Goal: Transaction & Acquisition: Purchase product/service

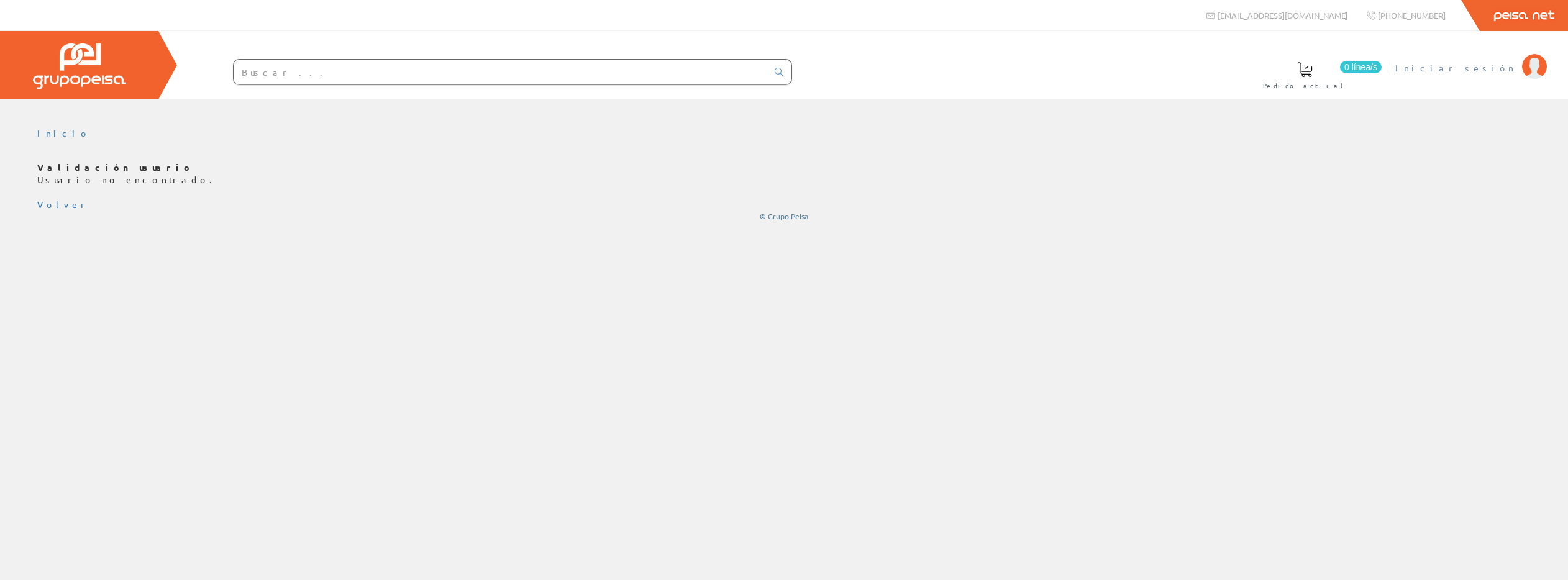
click at [1483, 70] on span "Iniciar sesión" at bounding box center [1455, 67] width 121 height 12
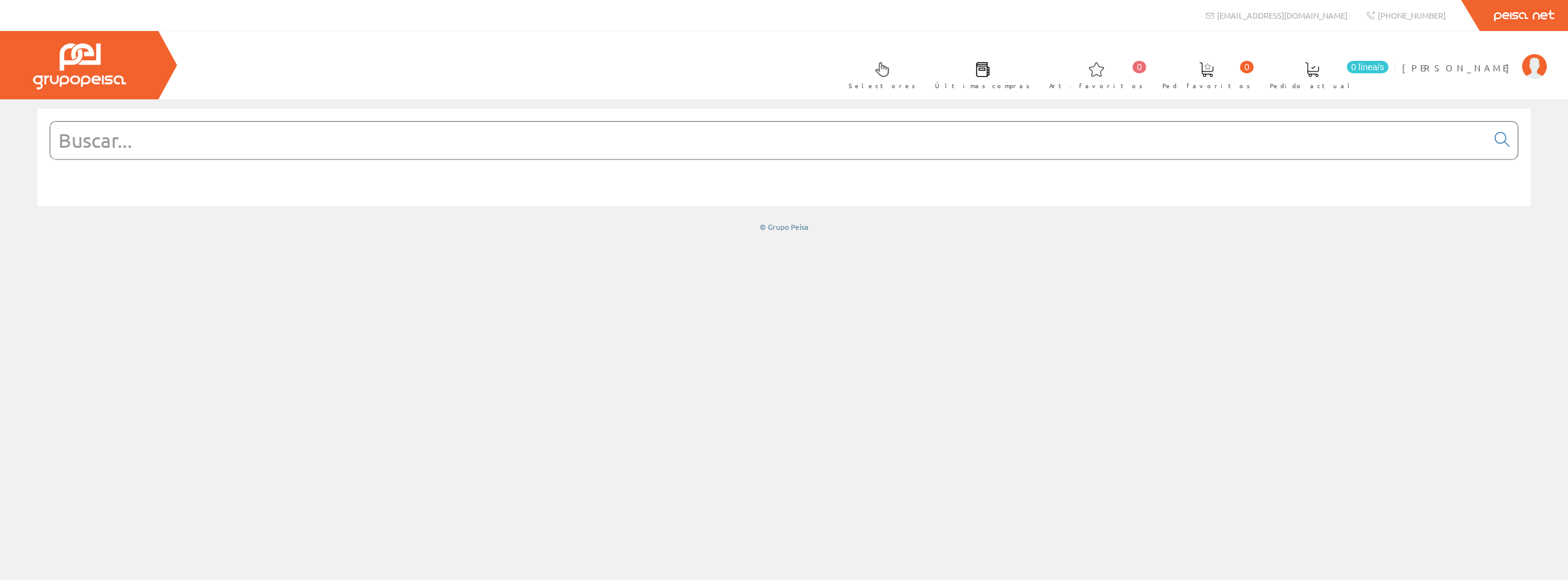
click at [282, 143] on input "text" at bounding box center [769, 141] width 1437 height 37
paste input "Ref. COMBI-2P40T15 REGU2728"
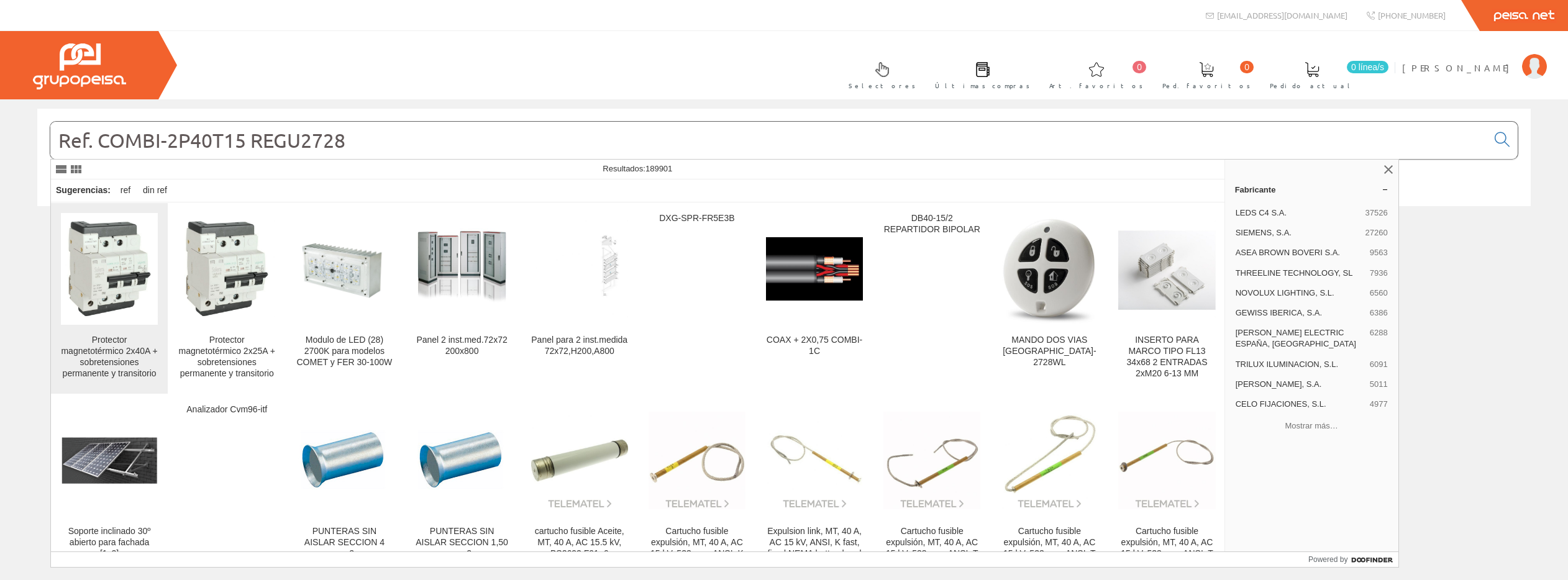
type input "Ref. COMBI-2P40T15 REGU2728"
click at [116, 272] on img at bounding box center [109, 269] width 97 height 97
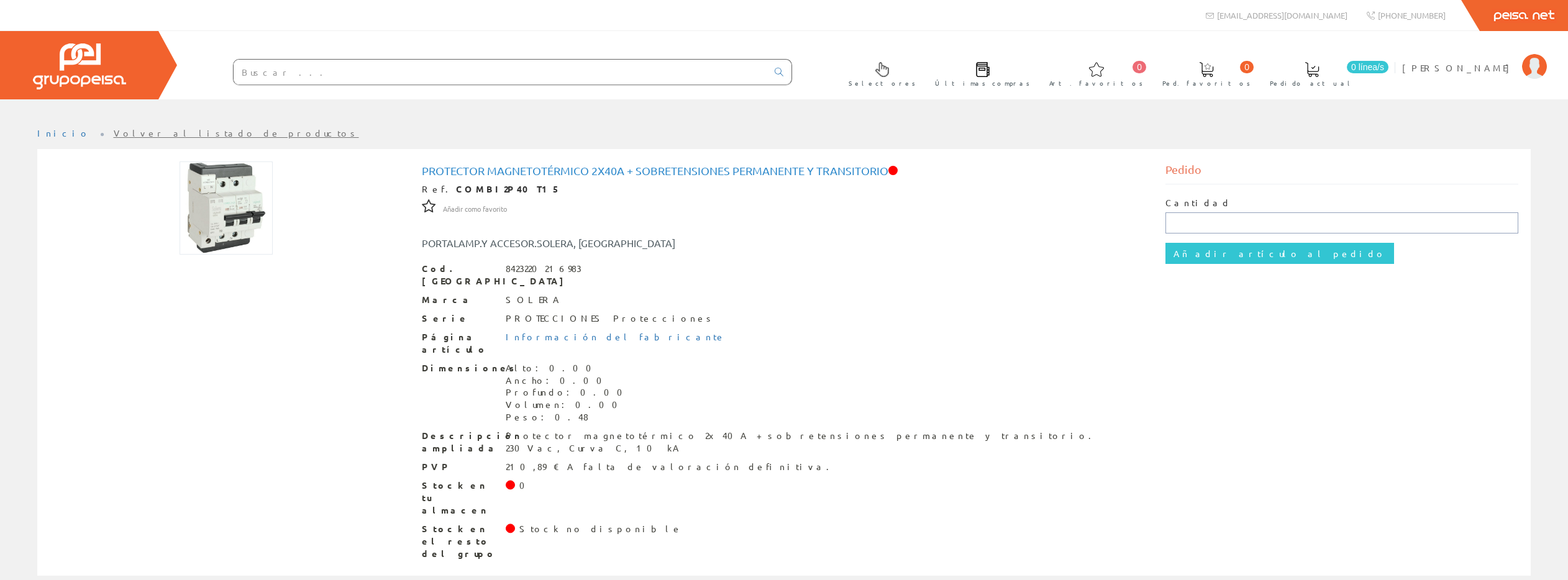
click at [1202, 227] on input "text" at bounding box center [1342, 223] width 353 height 21
type input "1"
click at [1238, 253] on input "Añadir artículo al pedido" at bounding box center [1280, 253] width 228 height 21
drag, startPoint x: 1184, startPoint y: 223, endPoint x: 1155, endPoint y: 223, distance: 29.0
click at [1156, 223] on div "Pedido Cantidad 1 Añadir artículo al pedido" at bounding box center [1343, 223] width 372 height 123
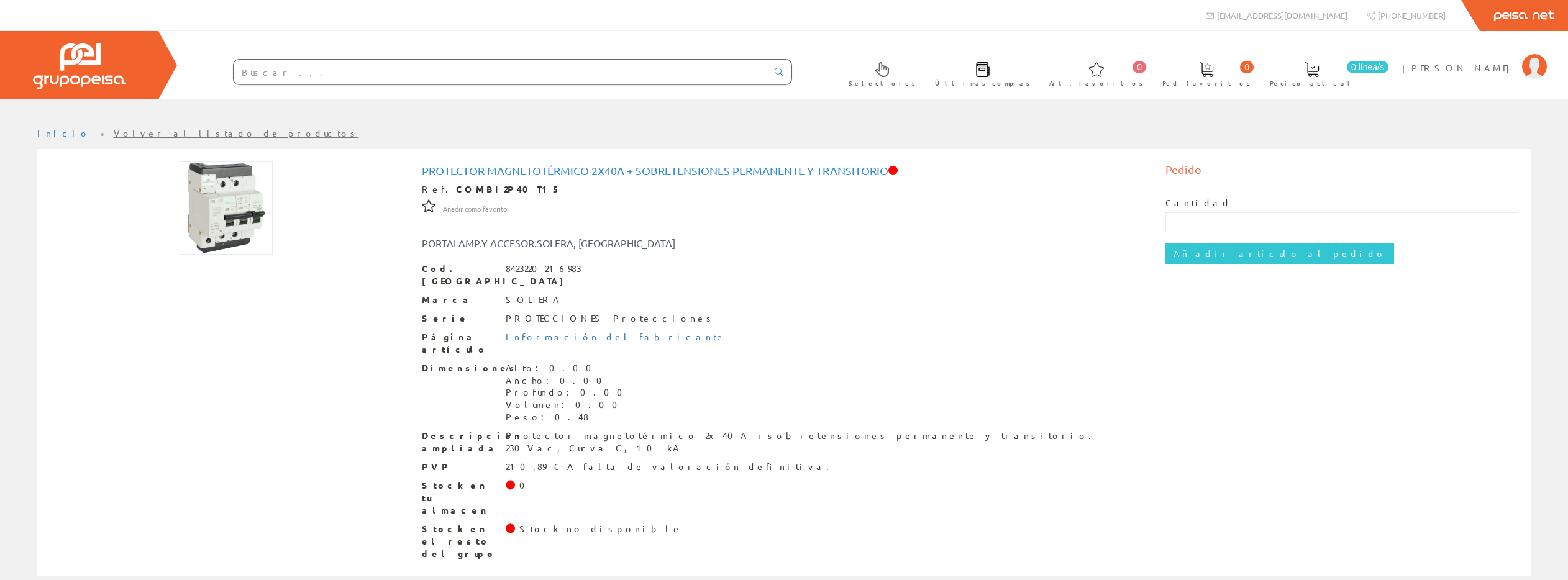
click at [282, 73] on input "text" at bounding box center [500, 72] width 534 height 25
paste input "Ref. 374240 TEGI1260"
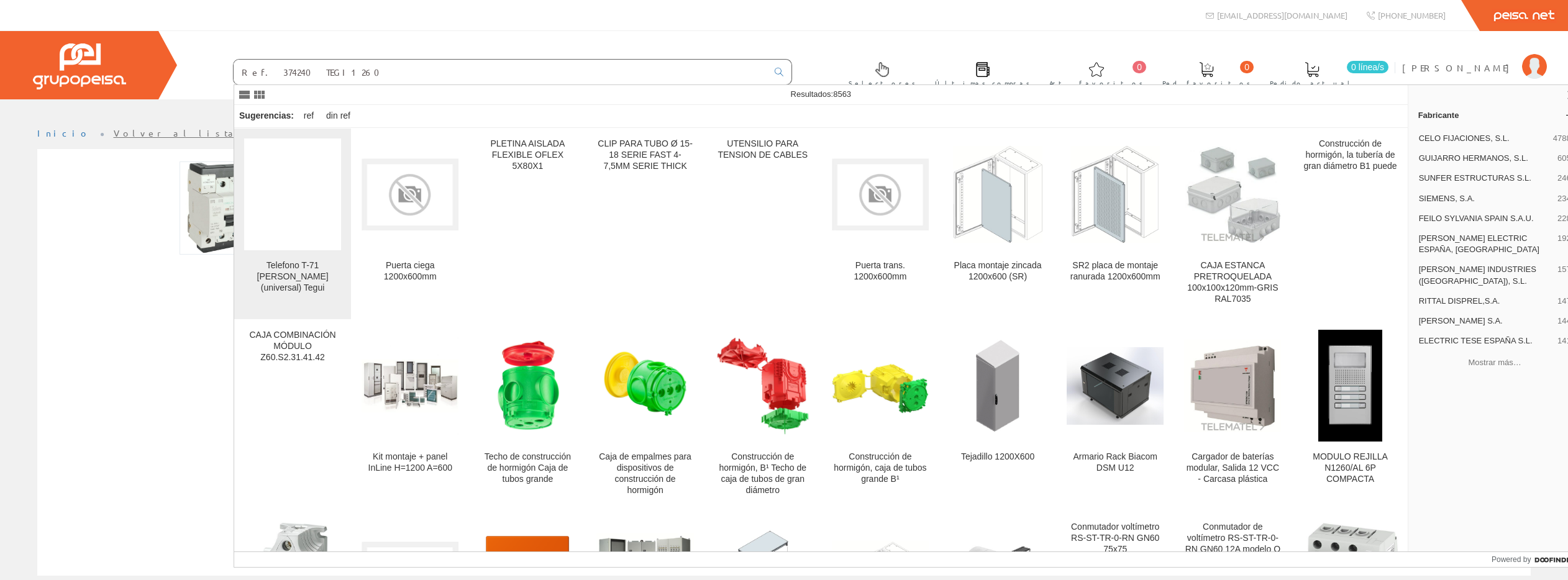
type input "Ref. 374240 TEGI1260"
click at [309, 240] on figure at bounding box center [292, 194] width 97 height 112
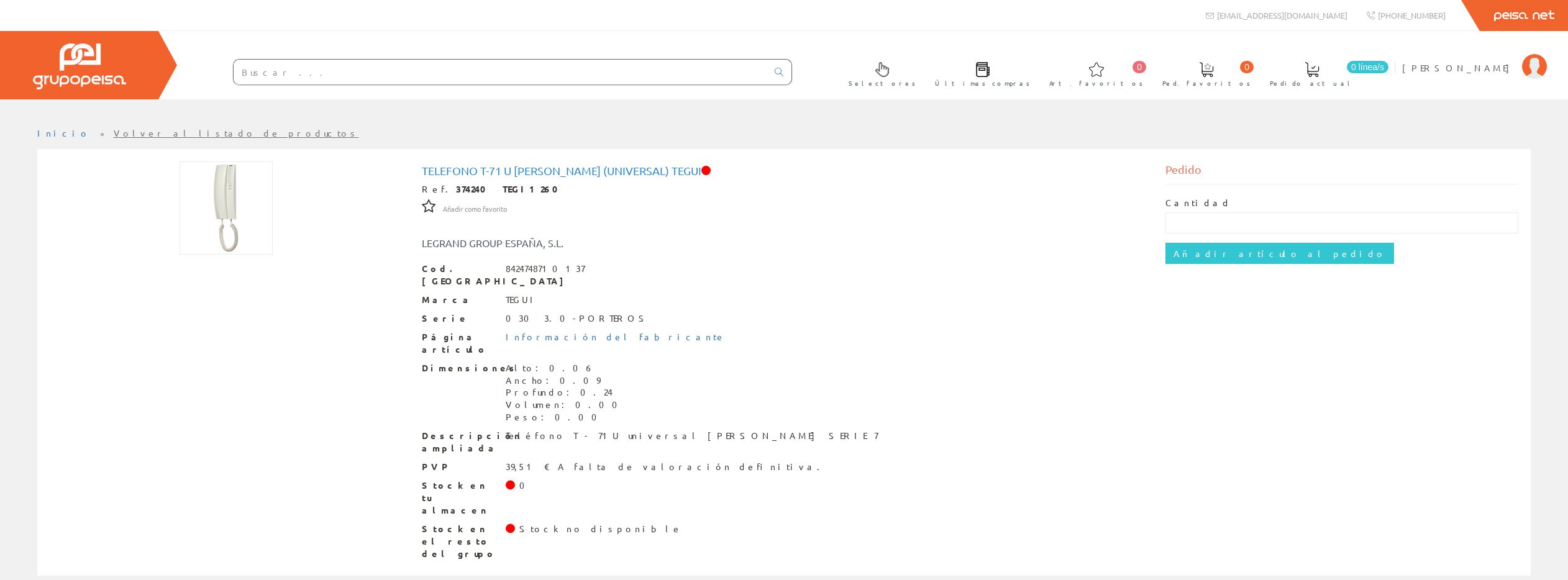
click at [285, 74] on input "text" at bounding box center [500, 72] width 534 height 25
paste input "Ref. 6201 FERM0809"
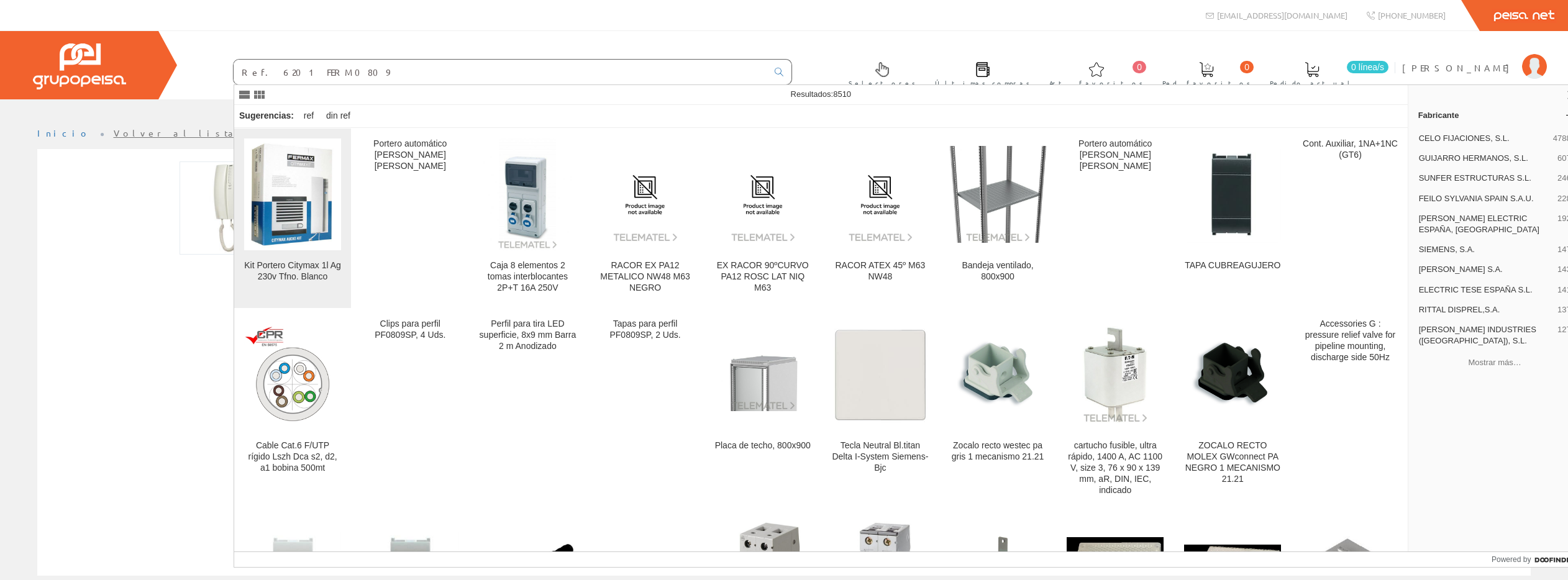
type input "Ref. 6201 FERM0809"
click at [304, 180] on img at bounding box center [292, 195] width 97 height 110
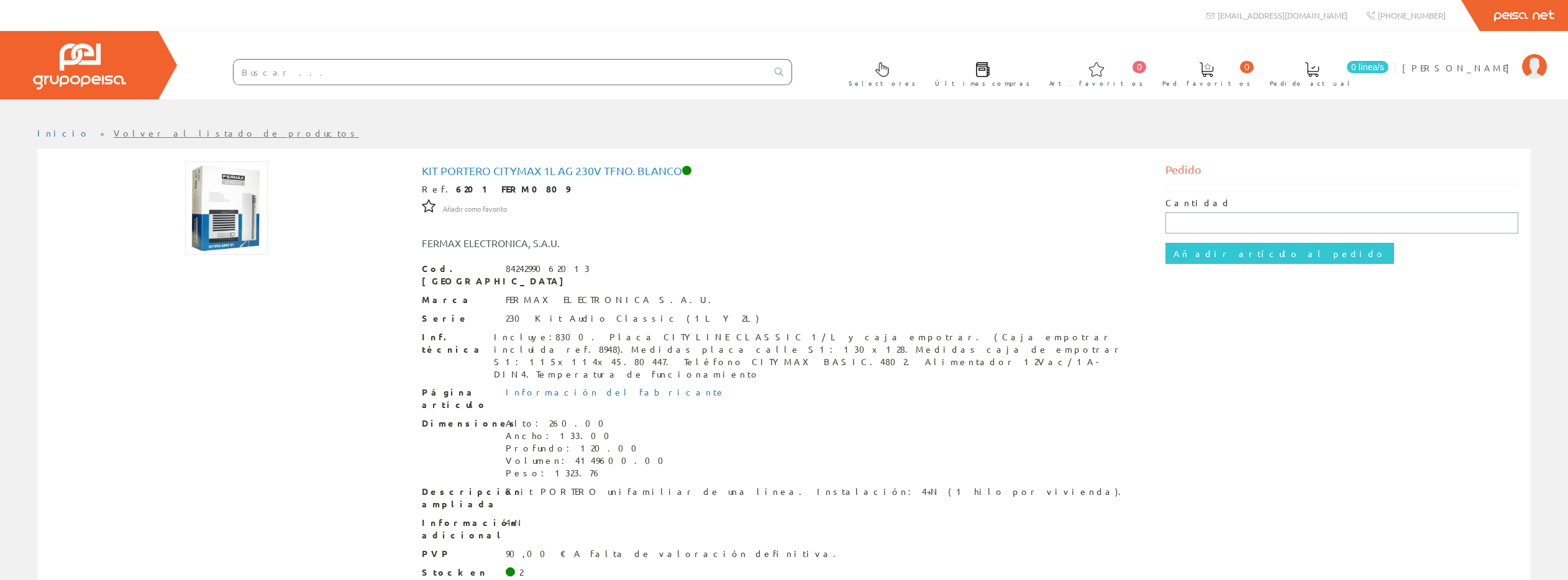
click at [1203, 223] on input "text" at bounding box center [1342, 223] width 353 height 21
type input "1"
click at [1226, 253] on input "Añadir artículo al pedido" at bounding box center [1280, 253] width 228 height 21
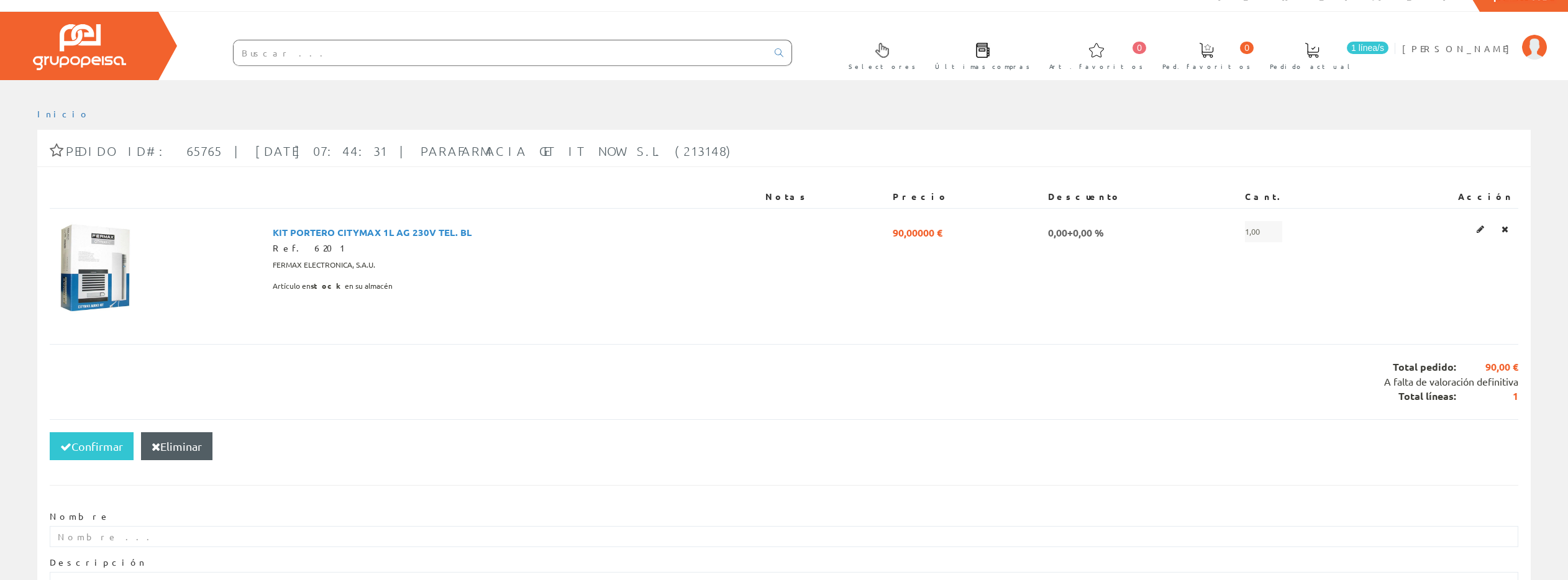
scroll to position [21, 0]
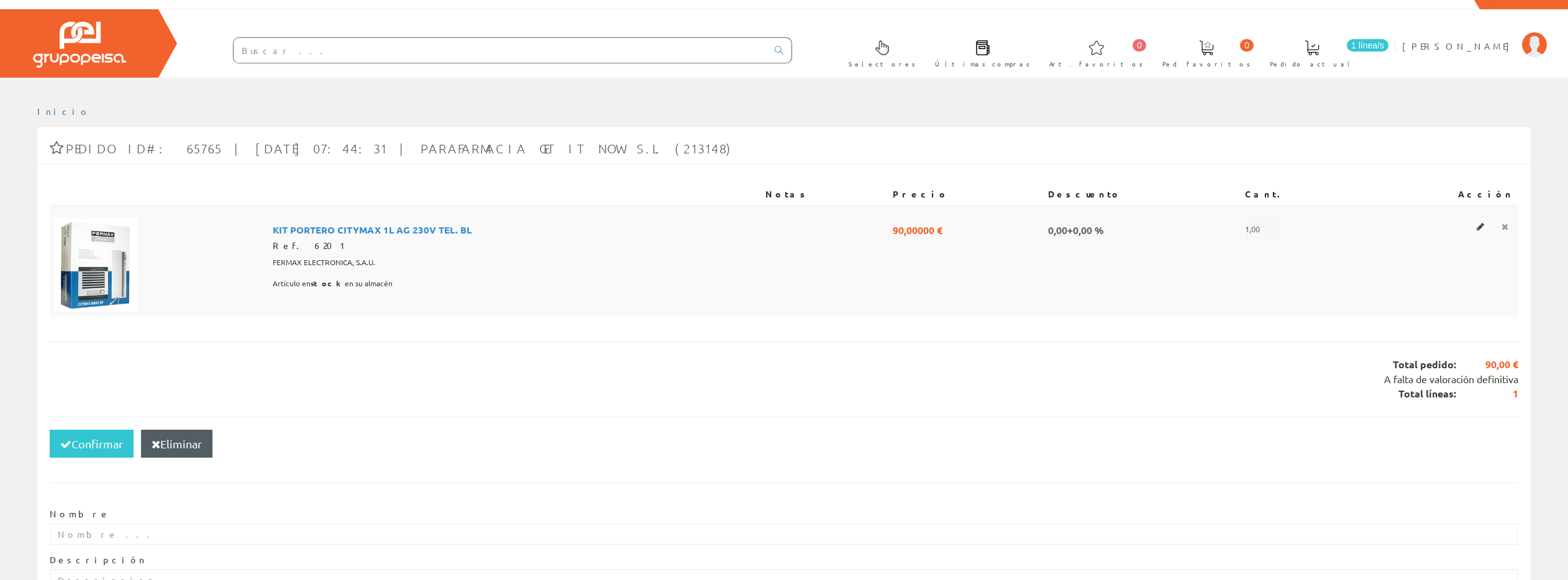
click at [1505, 225] on icon at bounding box center [1505, 227] width 7 height 9
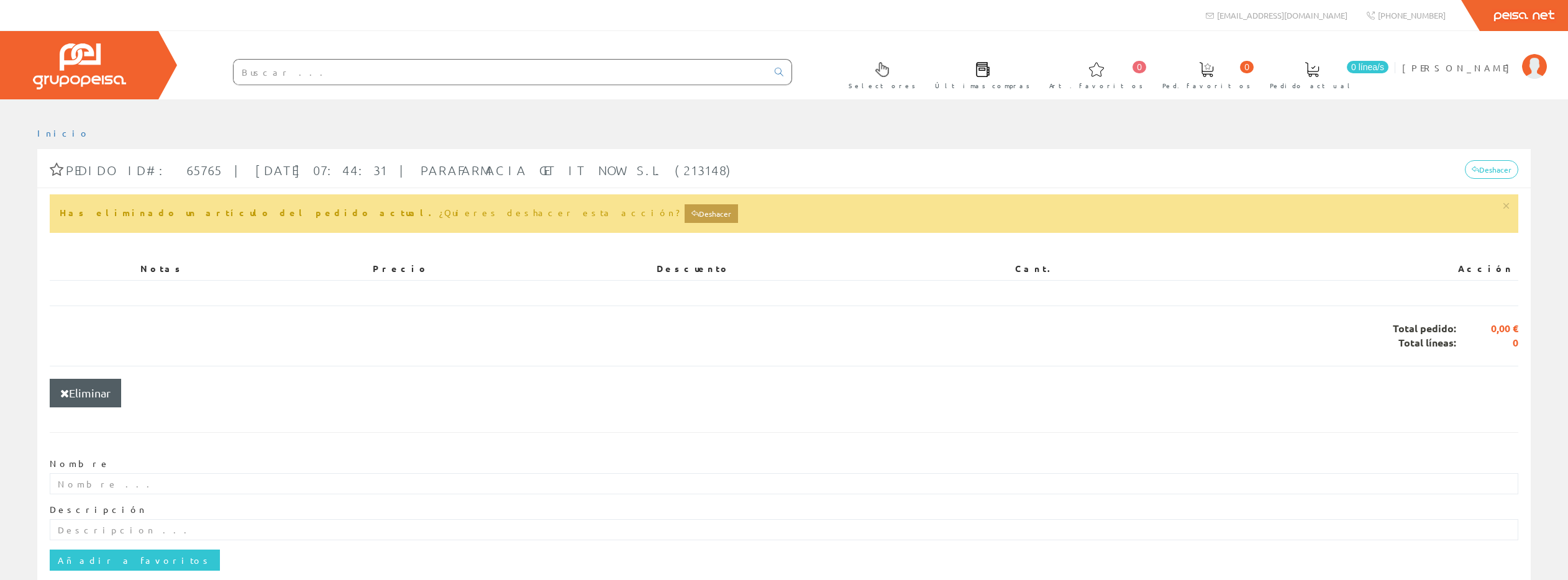
click at [301, 70] on input "text" at bounding box center [500, 72] width 534 height 25
paste input "Ref. 3390 FERM0391"
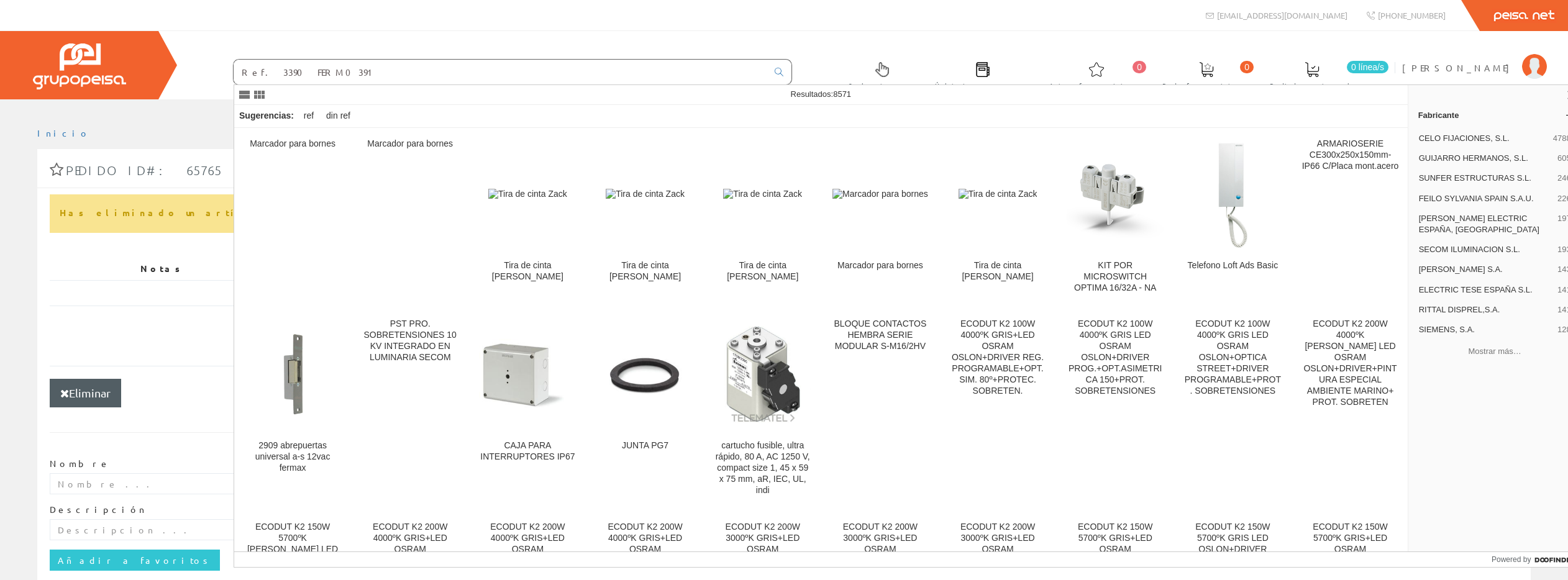
drag, startPoint x: 328, startPoint y: 71, endPoint x: 237, endPoint y: 68, distance: 91.0
click at [237, 68] on input "Ref. 3390 FERM0391" at bounding box center [500, 72] width 534 height 25
paste input "4813 A000207"
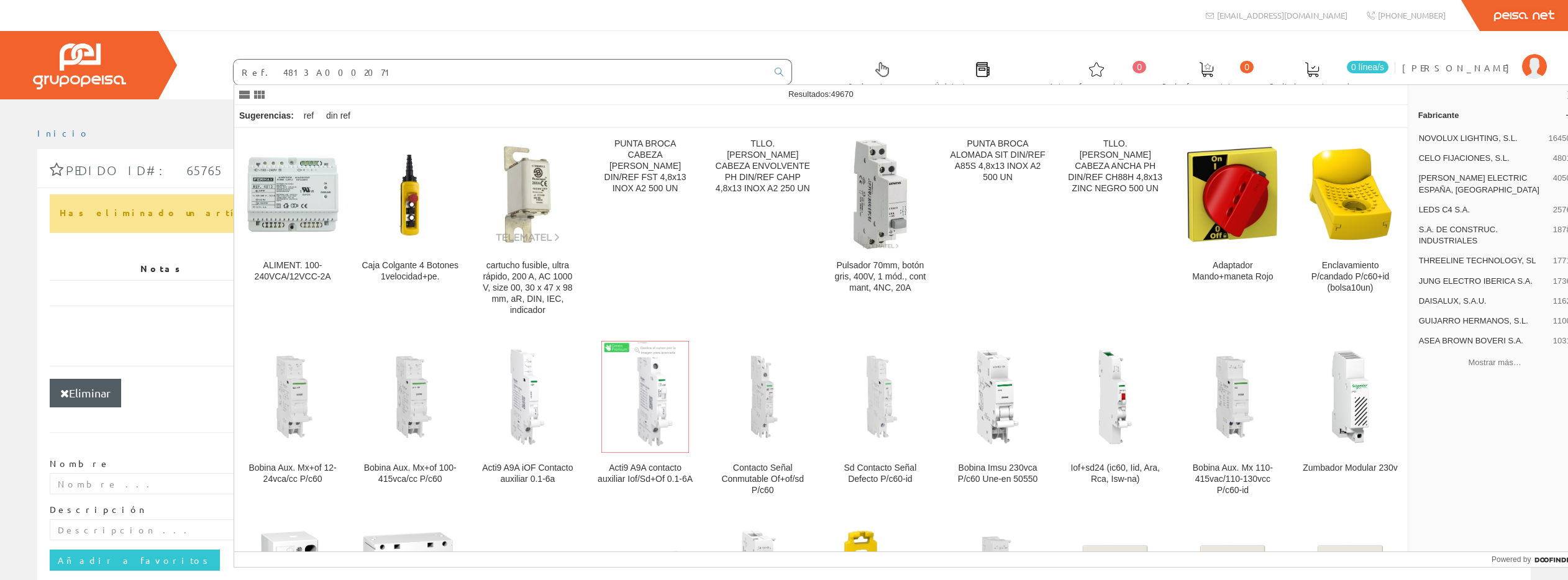
type input "Ref. 4813 A0002071"
click at [293, 198] on img at bounding box center [292, 195] width 97 height 83
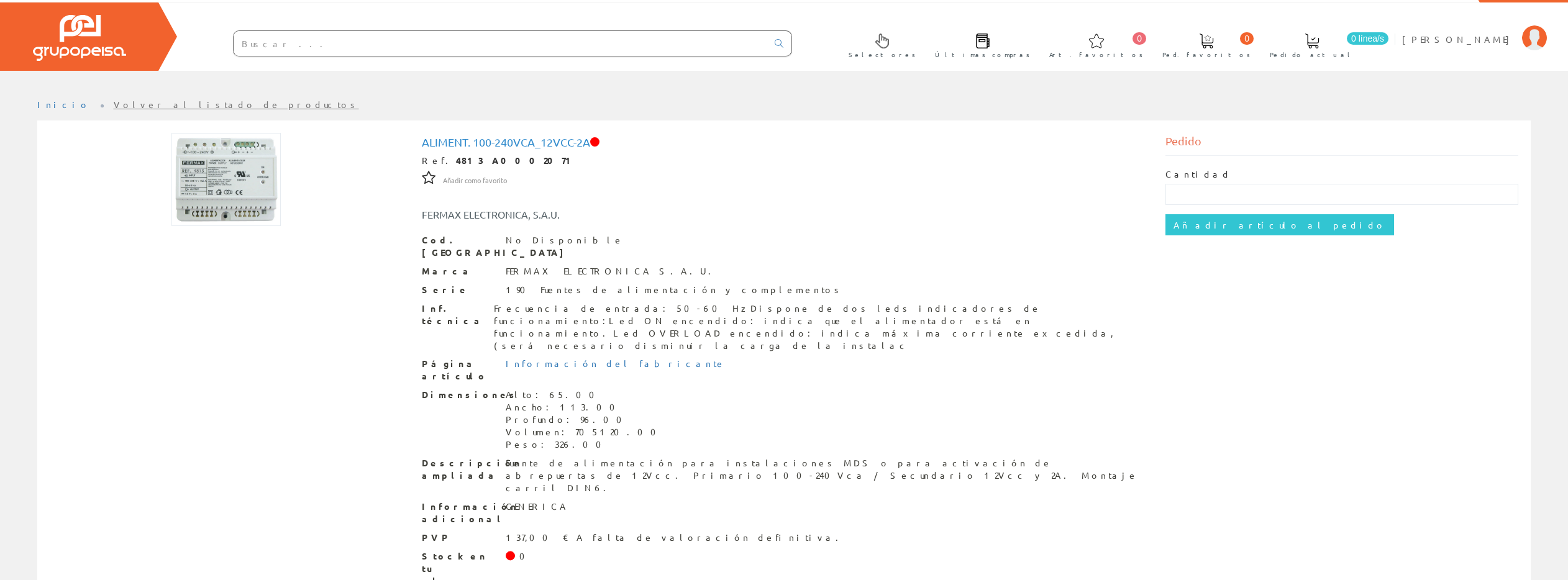
scroll to position [34, 0]
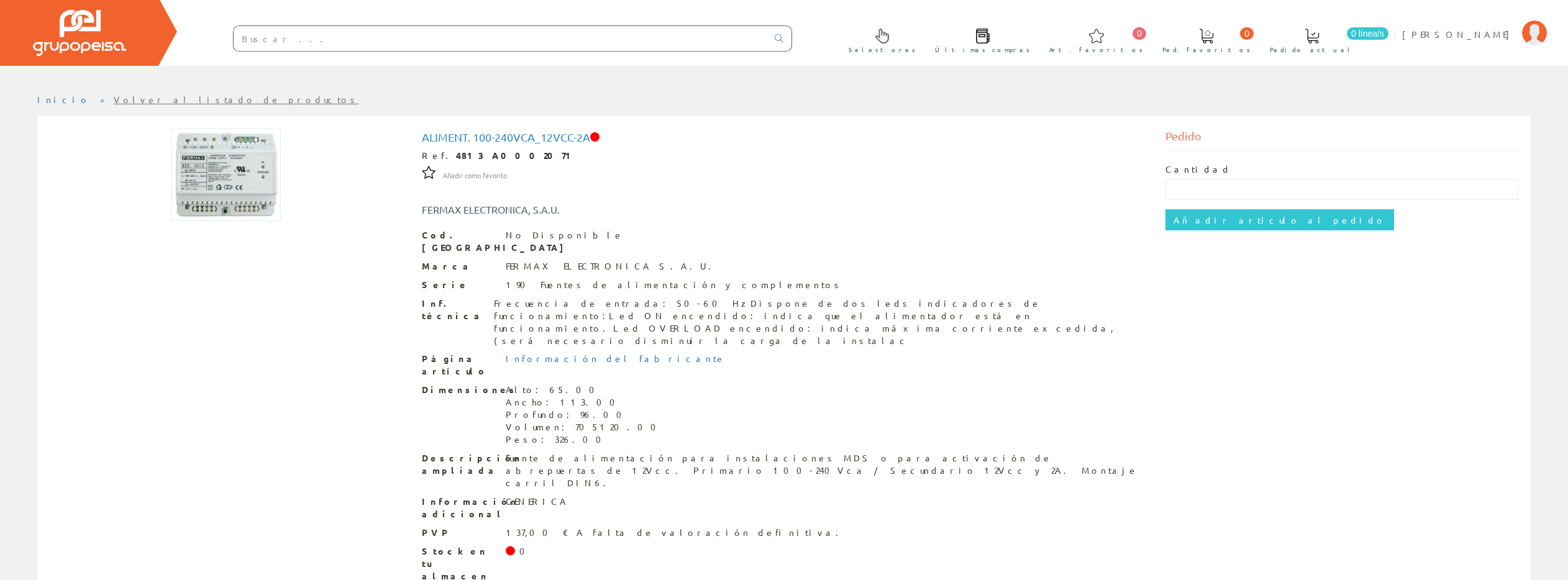
click at [301, 41] on input "text" at bounding box center [500, 39] width 534 height 25
paste input "A9R61240"
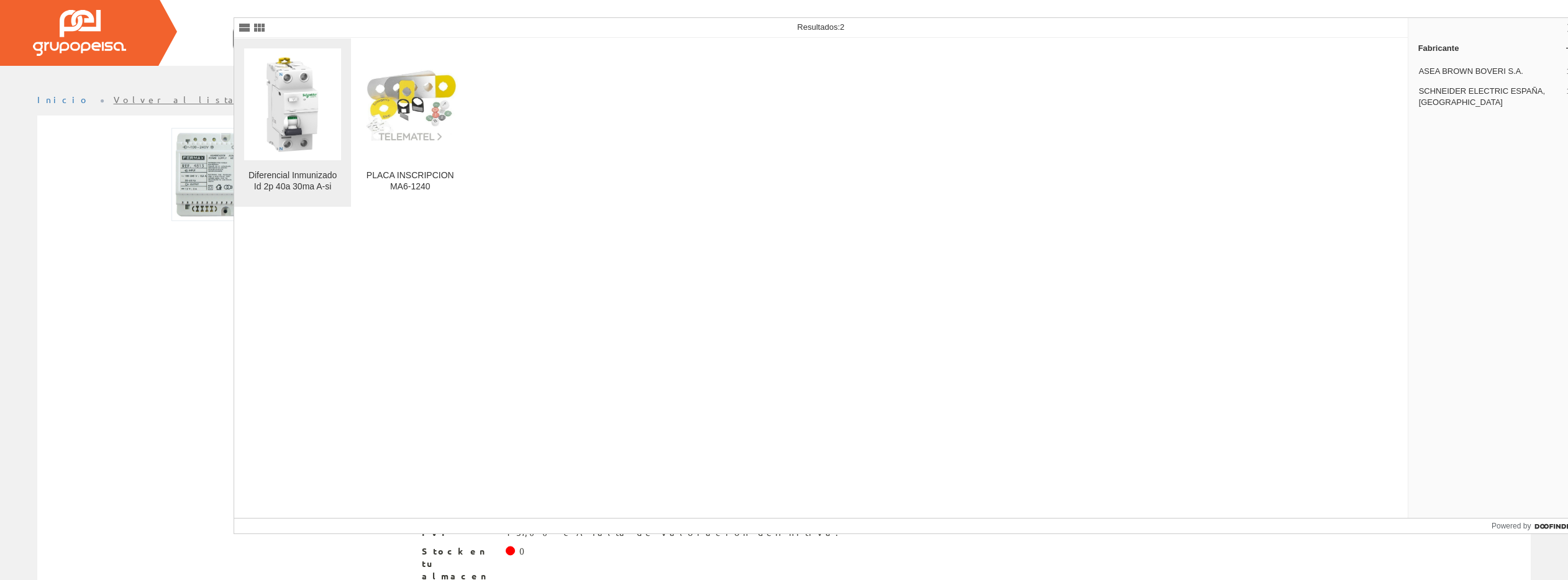
type input "A9R61240"
click at [305, 152] on img at bounding box center [292, 104] width 97 height 97
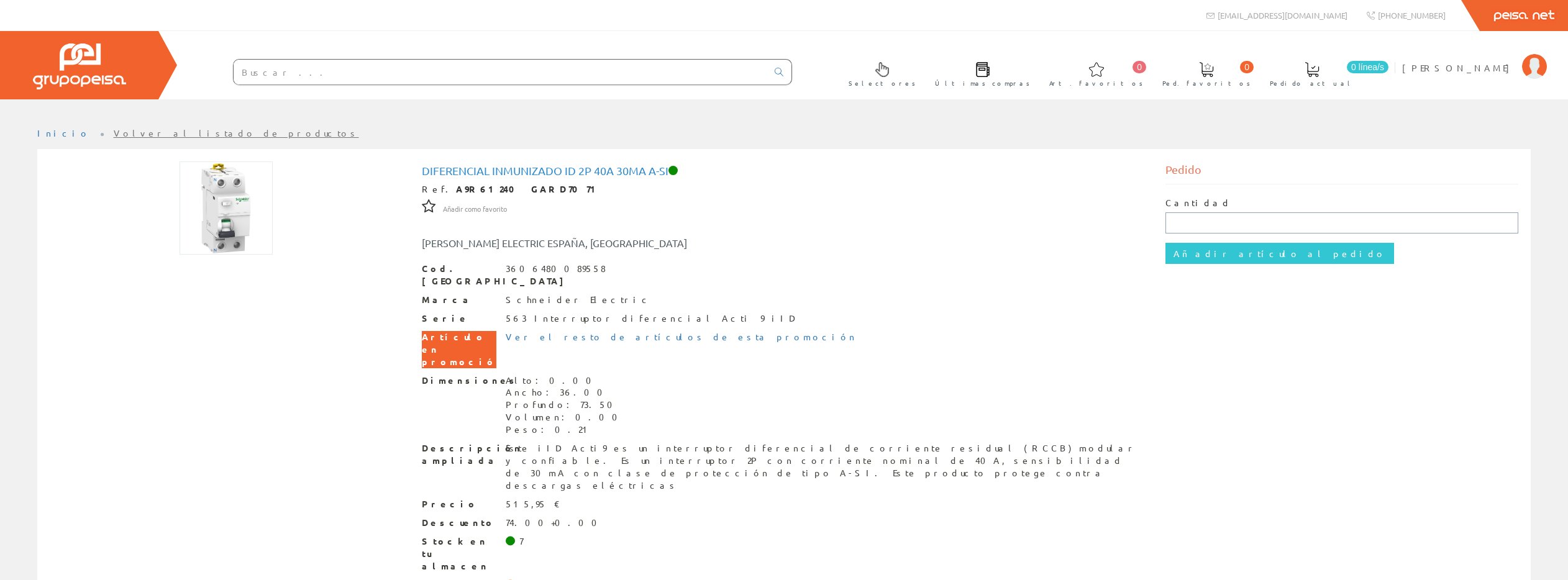
click at [1201, 219] on input "text" at bounding box center [1342, 223] width 353 height 21
type input "1"
click at [1226, 252] on input "Añadir artículo al pedido" at bounding box center [1280, 253] width 228 height 21
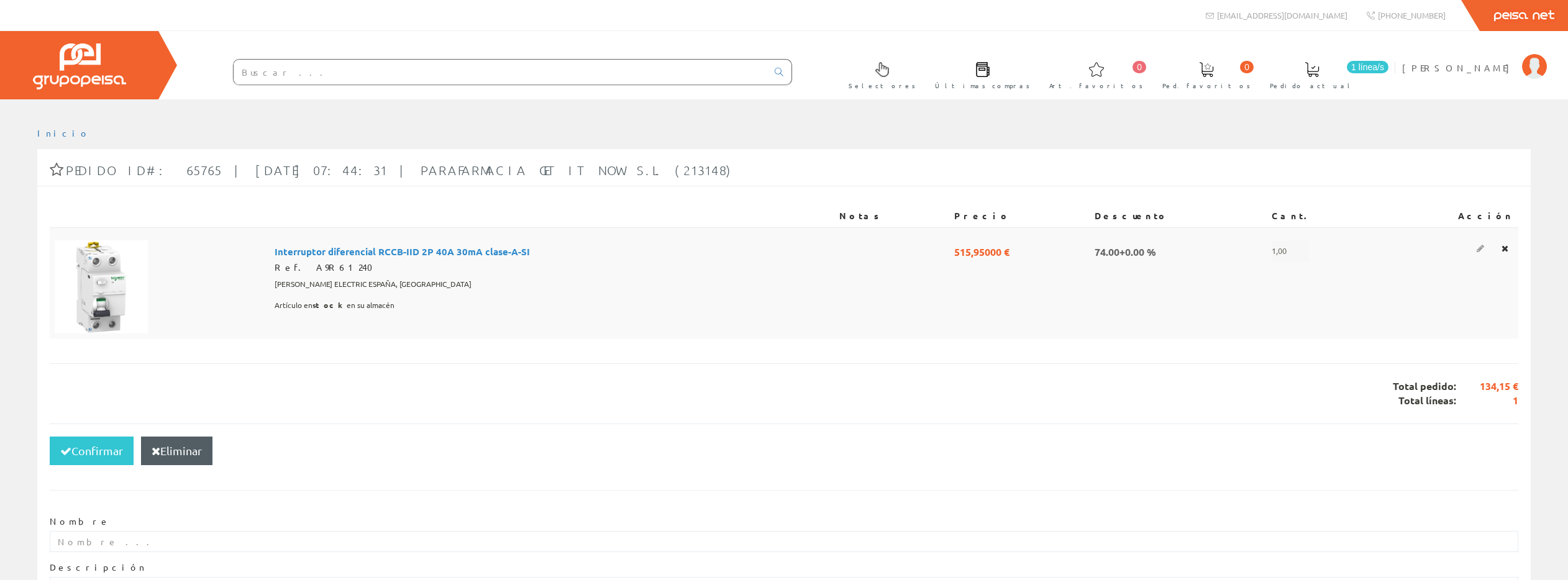
click at [1484, 249] on icon at bounding box center [1480, 248] width 7 height 9
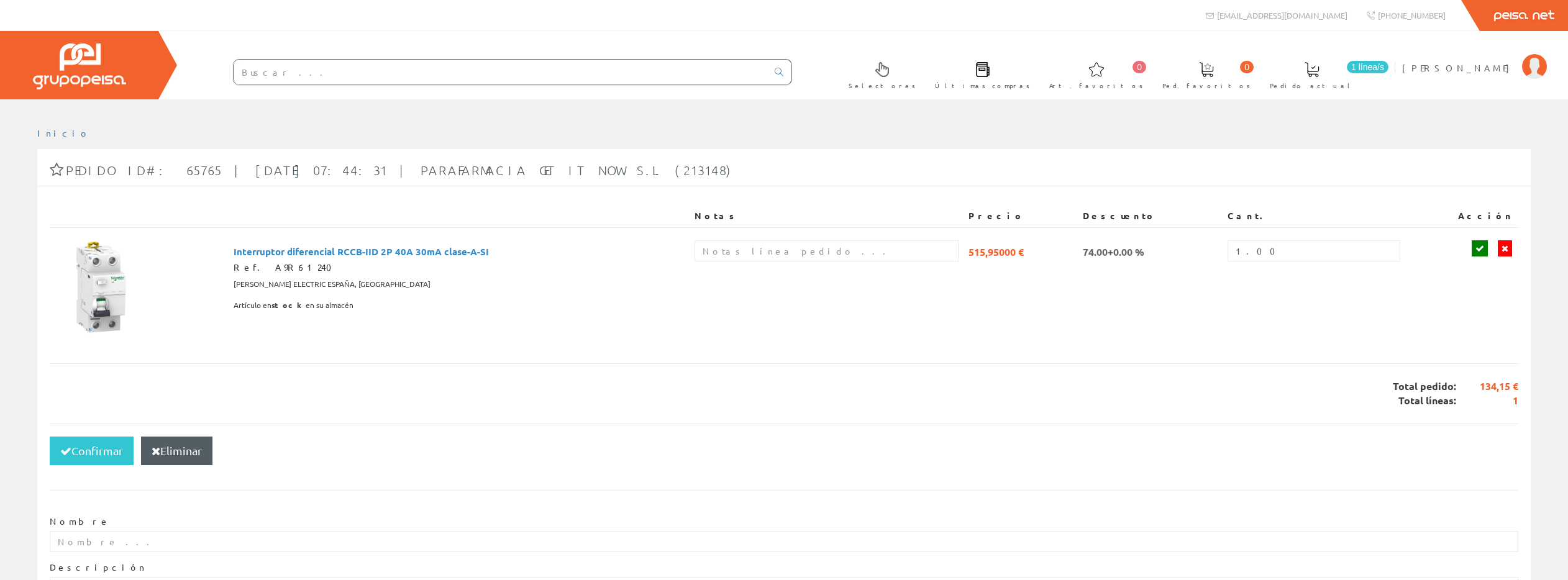
scroll to position [131, 0]
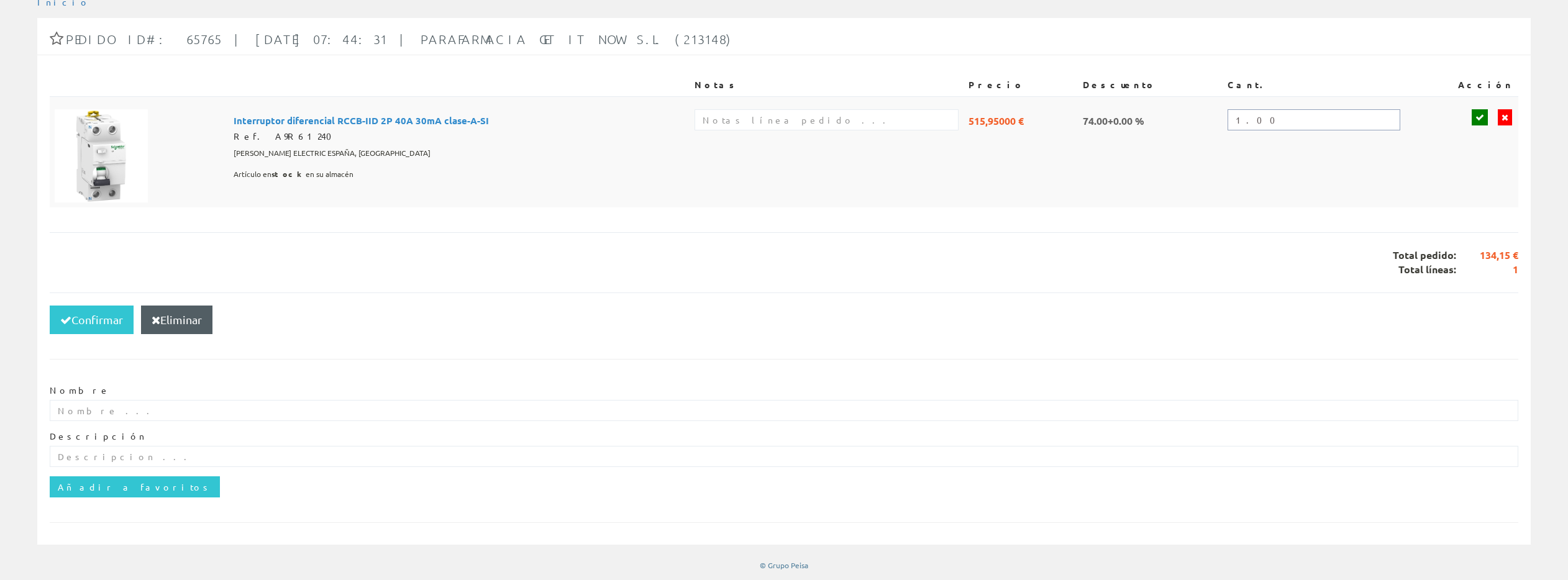
drag, startPoint x: 1321, startPoint y: 121, endPoint x: 1281, endPoint y: 121, distance: 40.0
click at [1281, 121] on input "1.00" at bounding box center [1314, 120] width 173 height 21
type input "6"
click at [1482, 116] on icon at bounding box center [1480, 117] width 9 height 9
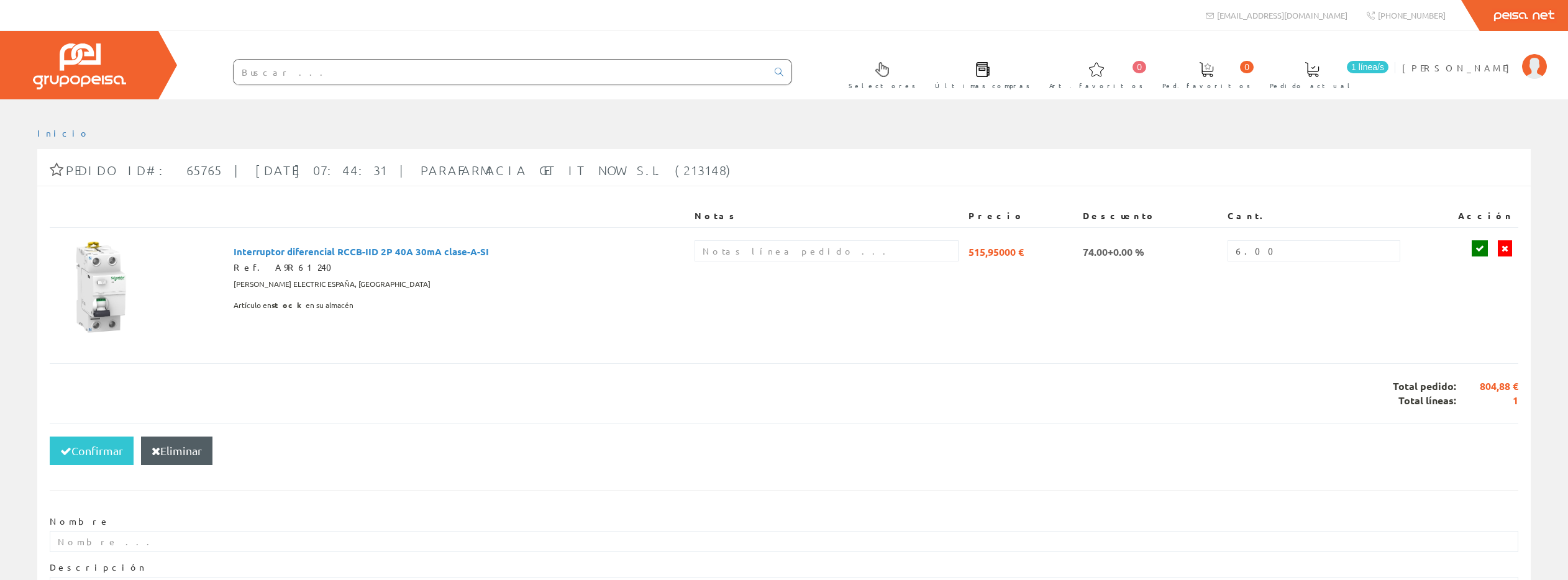
click at [295, 74] on input "text" at bounding box center [500, 72] width 534 height 25
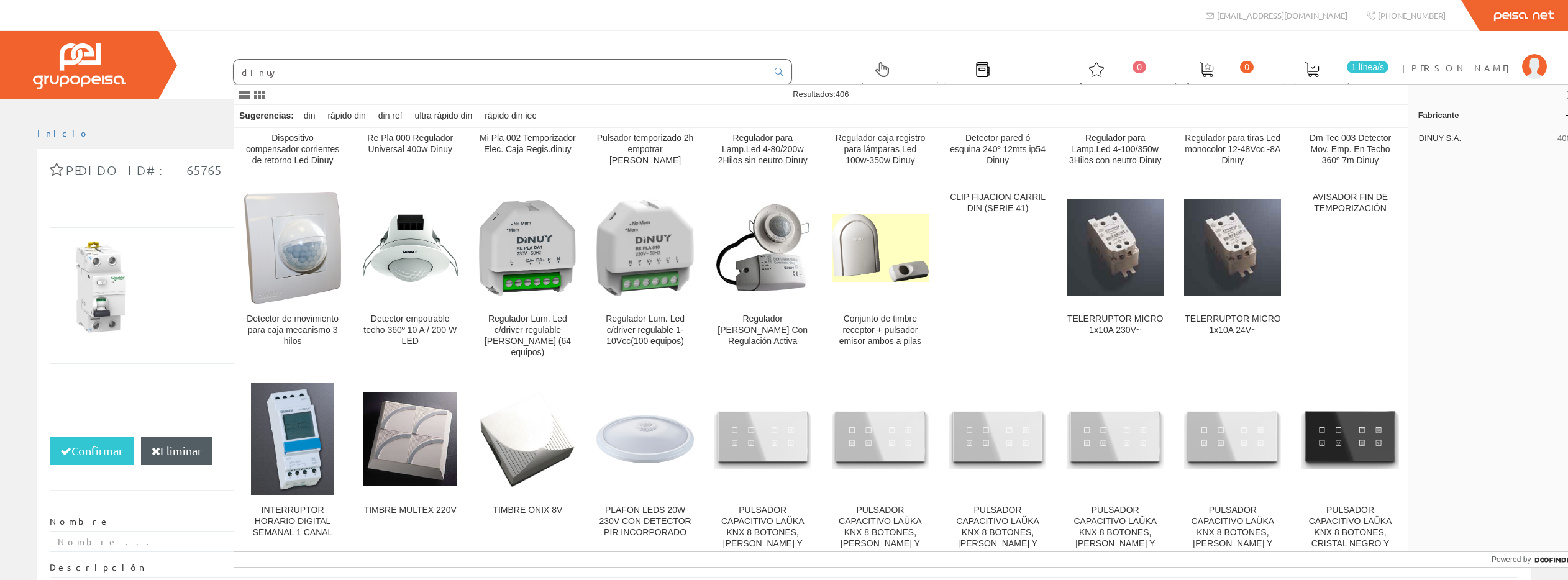
scroll to position [305, 0]
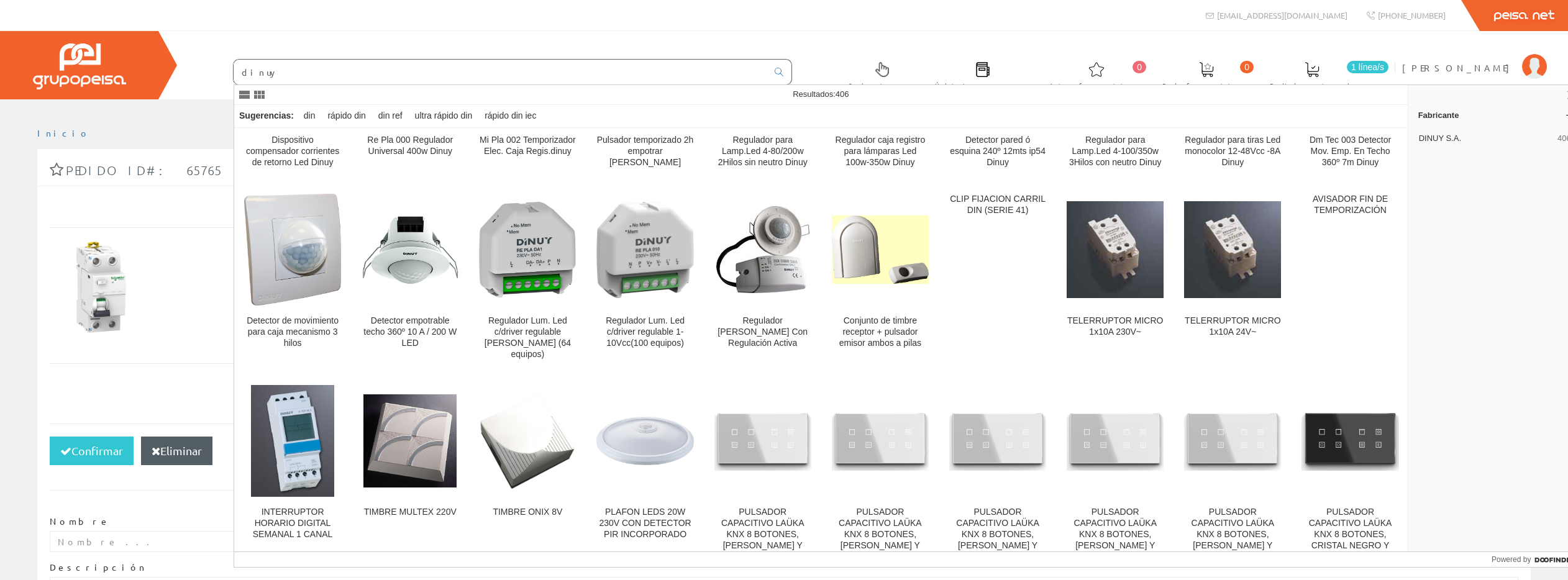
drag, startPoint x: 282, startPoint y: 74, endPoint x: 237, endPoint y: 71, distance: 45.1
click at [233, 71] on div "dinuy" at bounding box center [513, 72] width 559 height 26
paste input "8422447008630"
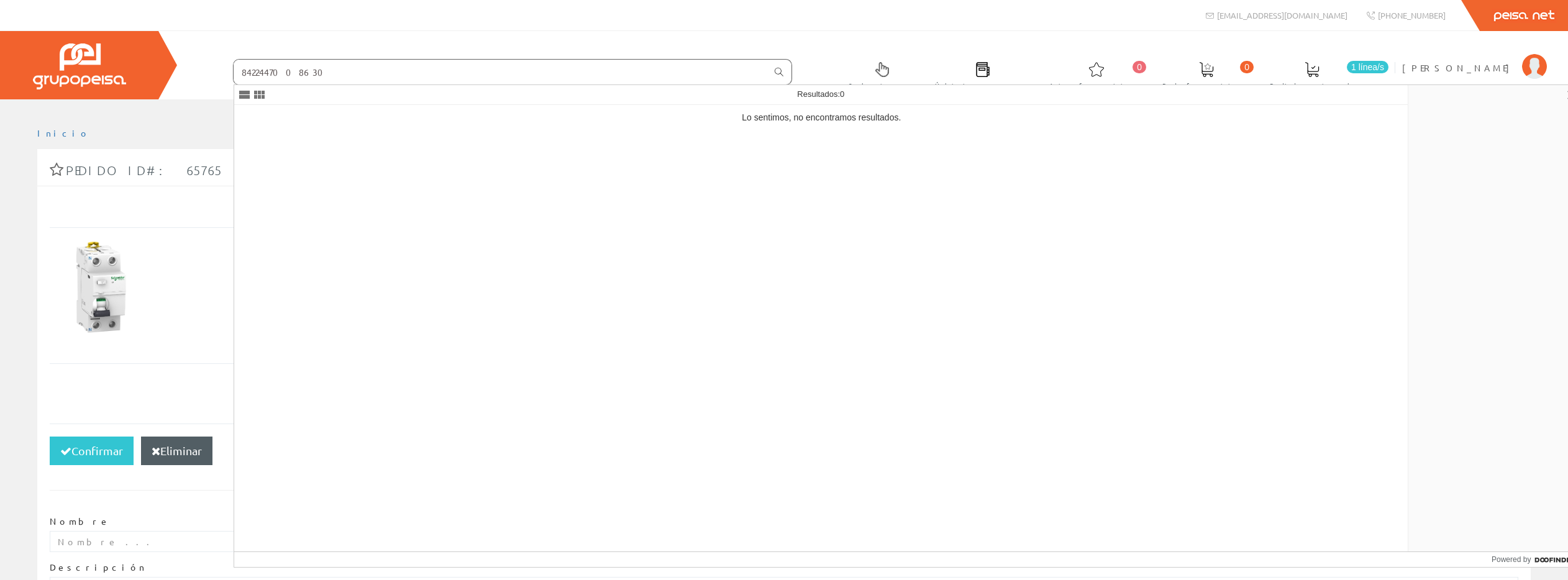
type input "8422447008630"
click at [775, 71] on icon at bounding box center [779, 72] width 9 height 9
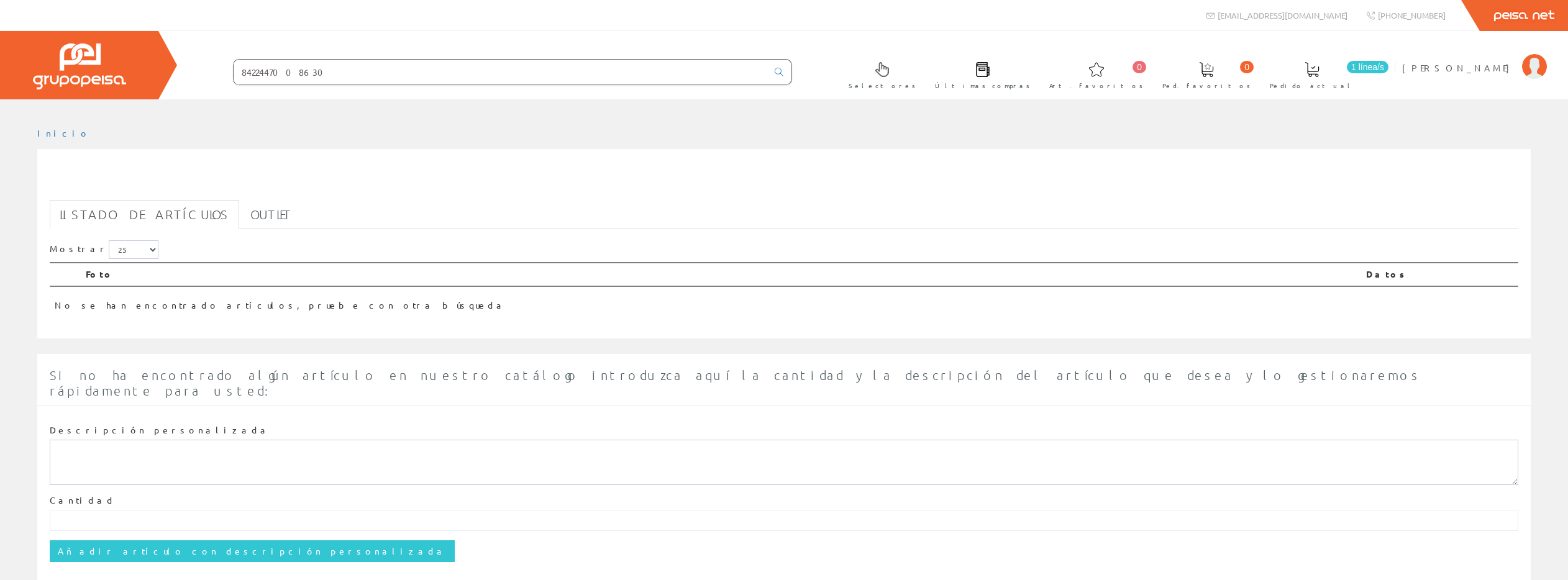
drag, startPoint x: 319, startPoint y: 73, endPoint x: 203, endPoint y: 68, distance: 116.1
click at [203, 68] on form "8422447008630" at bounding box center [487, 72] width 609 height 26
paste input "bison 200"
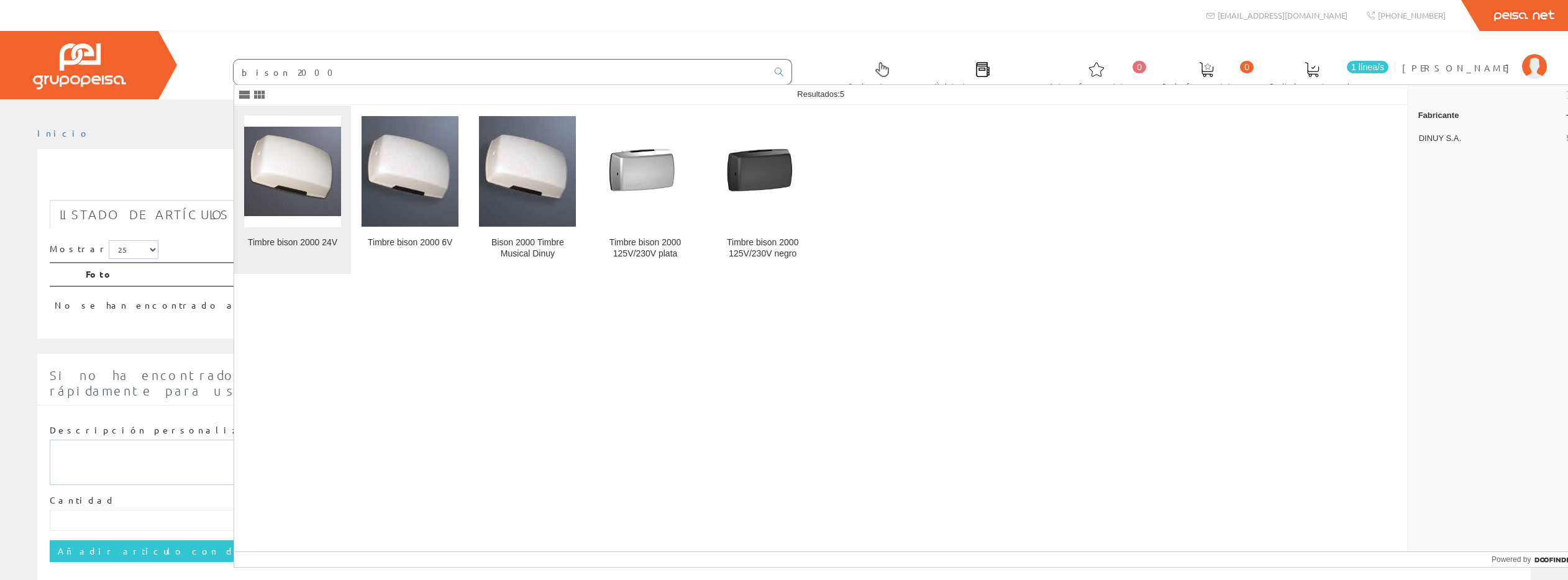
type input "bison 2000"
click at [308, 198] on img at bounding box center [292, 172] width 97 height 90
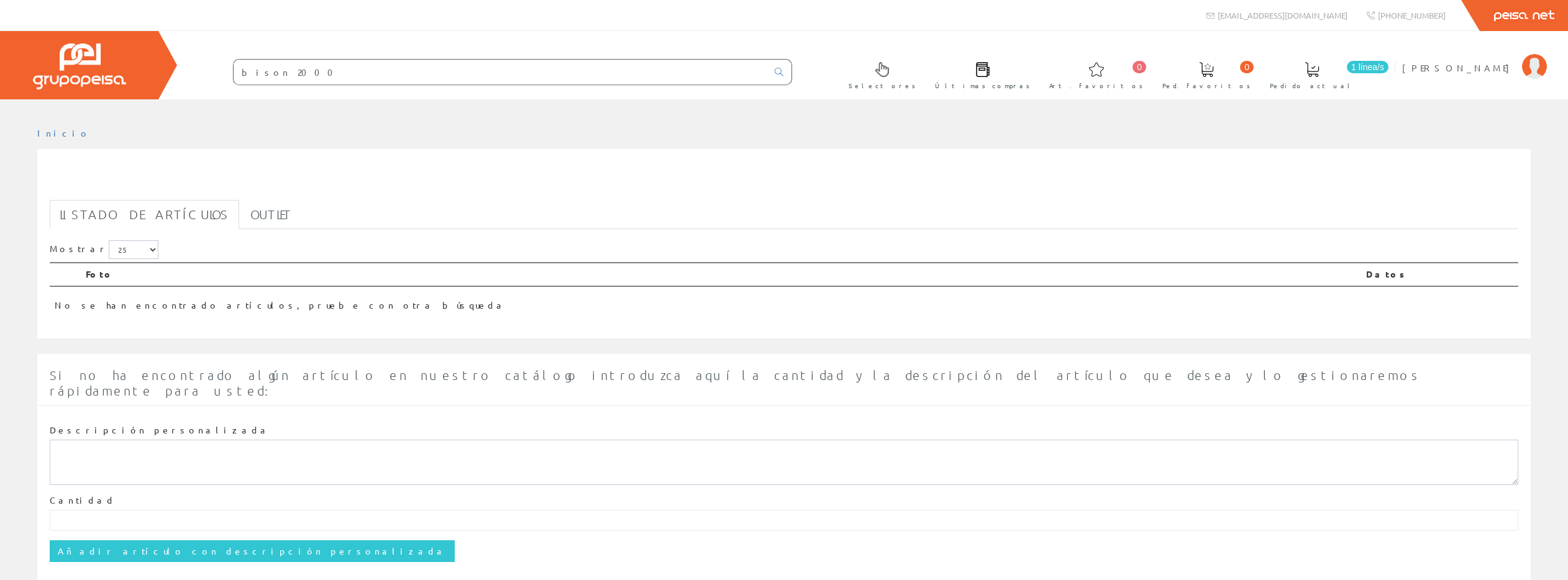
click at [311, 68] on input "bison 2000" at bounding box center [500, 72] width 534 height 25
click at [783, 73] on icon at bounding box center [779, 72] width 9 height 9
click at [778, 71] on icon at bounding box center [779, 72] width 9 height 9
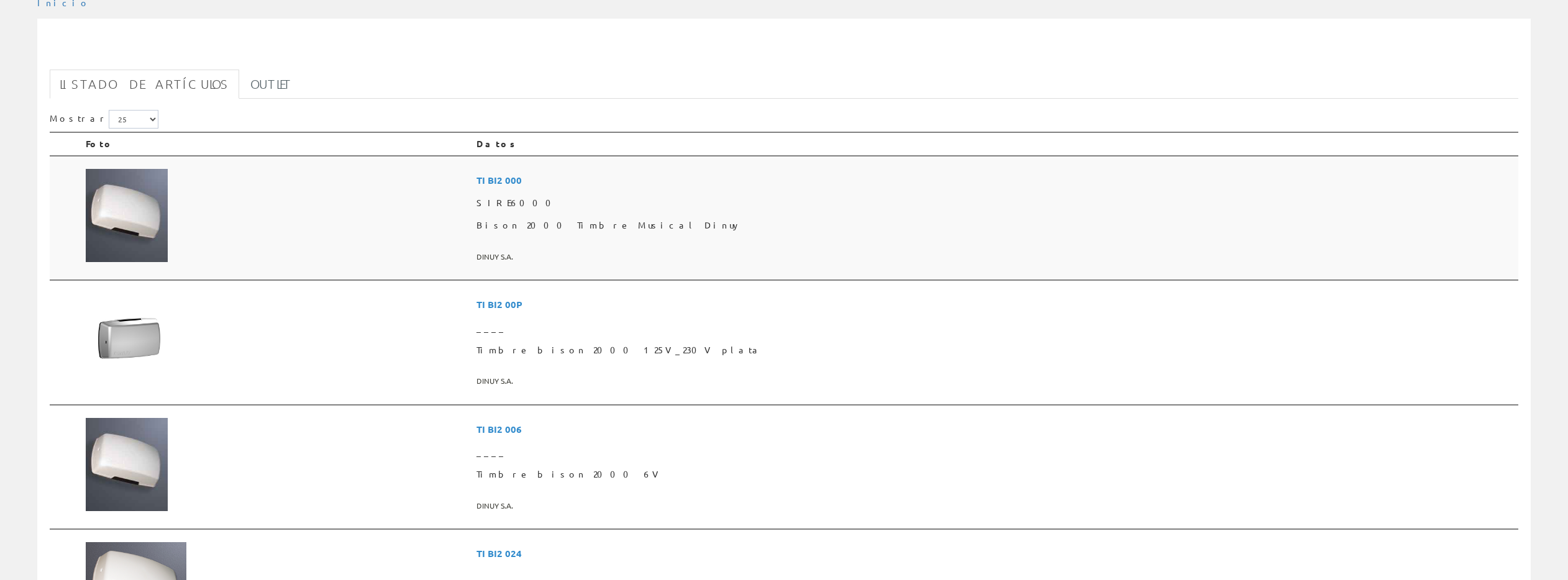
scroll to position [130, 0]
click at [161, 222] on img at bounding box center [126, 216] width 82 height 93
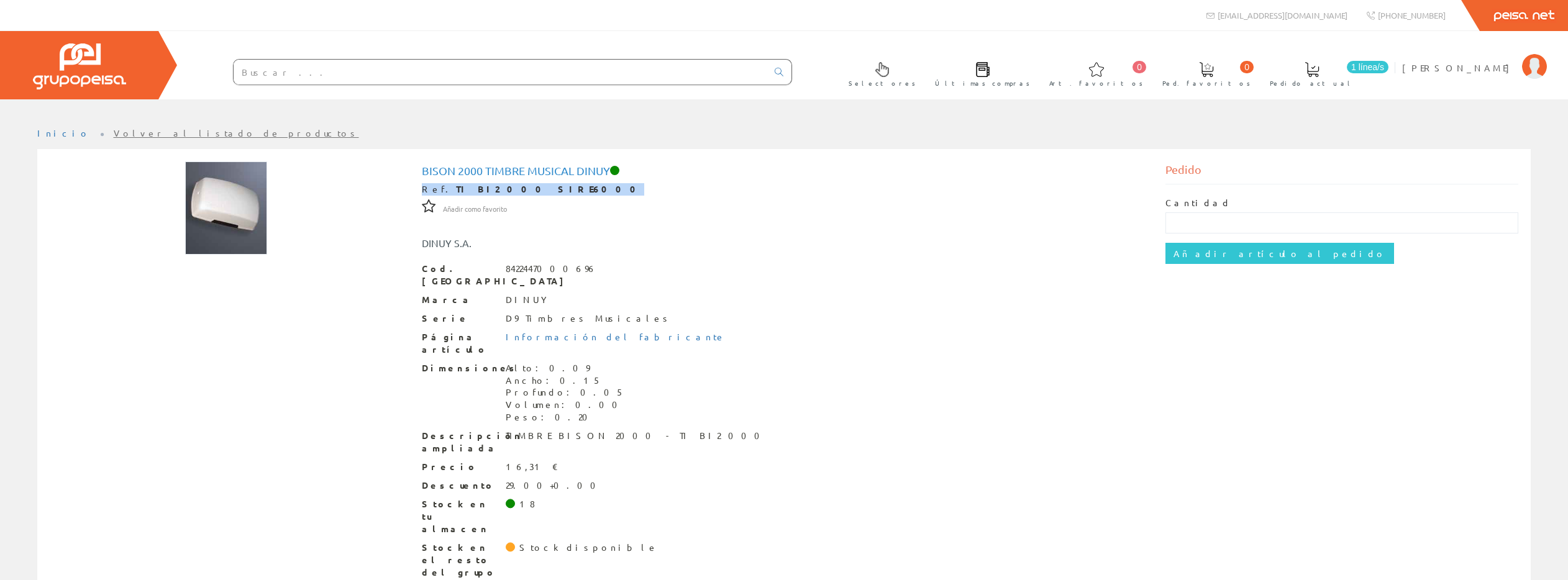
drag, startPoint x: 417, startPoint y: 188, endPoint x: 523, endPoint y: 193, distance: 106.1
click at [523, 193] on div "Bison 2000 Timbre Musical Dinuy Ref. TI BI2 000 SIRE6000 Añadir como favorito A…" at bounding box center [784, 373] width 743 height 424
copy div "Ref. TI BI2 000 SIRE6000"
click at [305, 76] on input "text" at bounding box center [500, 72] width 534 height 25
paste input "300 mA, 2P, 40A, Classe A e 6kA"
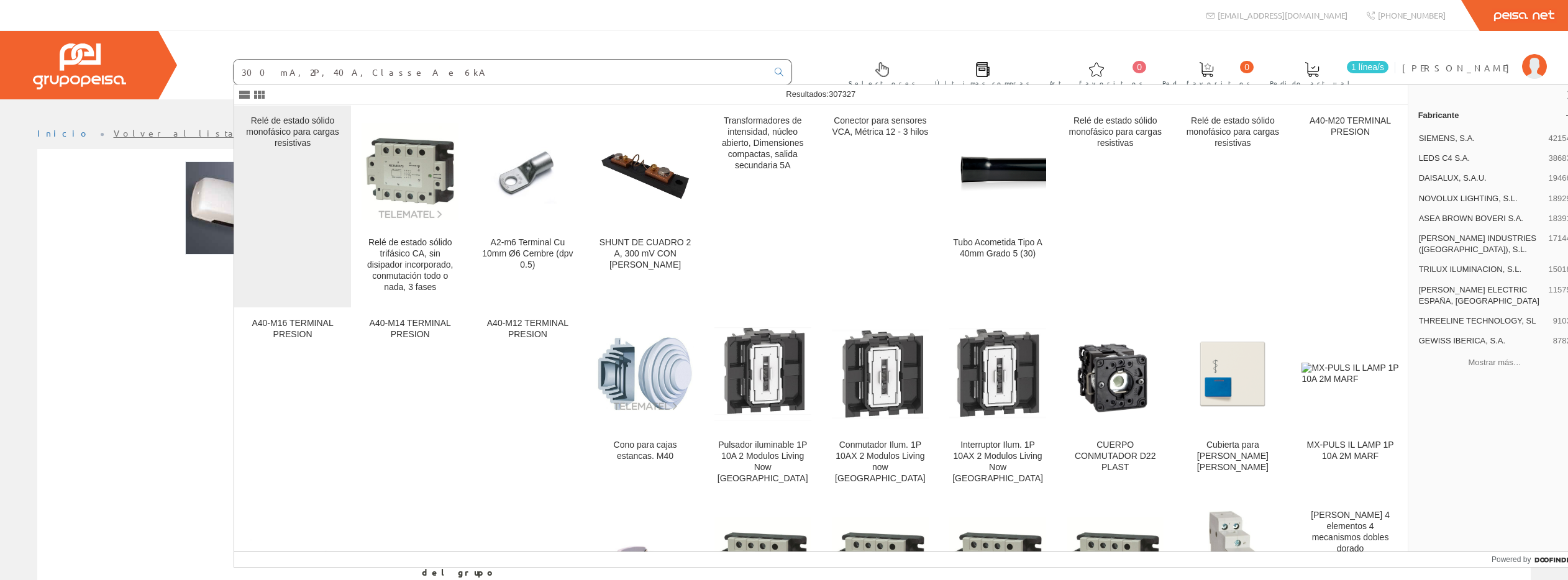
type input "300 mA, 2P, 40A, Classe A e 6kA"
click at [305, 141] on div "Relé de estado sólido monofásico para cargas resistivas" at bounding box center [292, 132] width 97 height 34
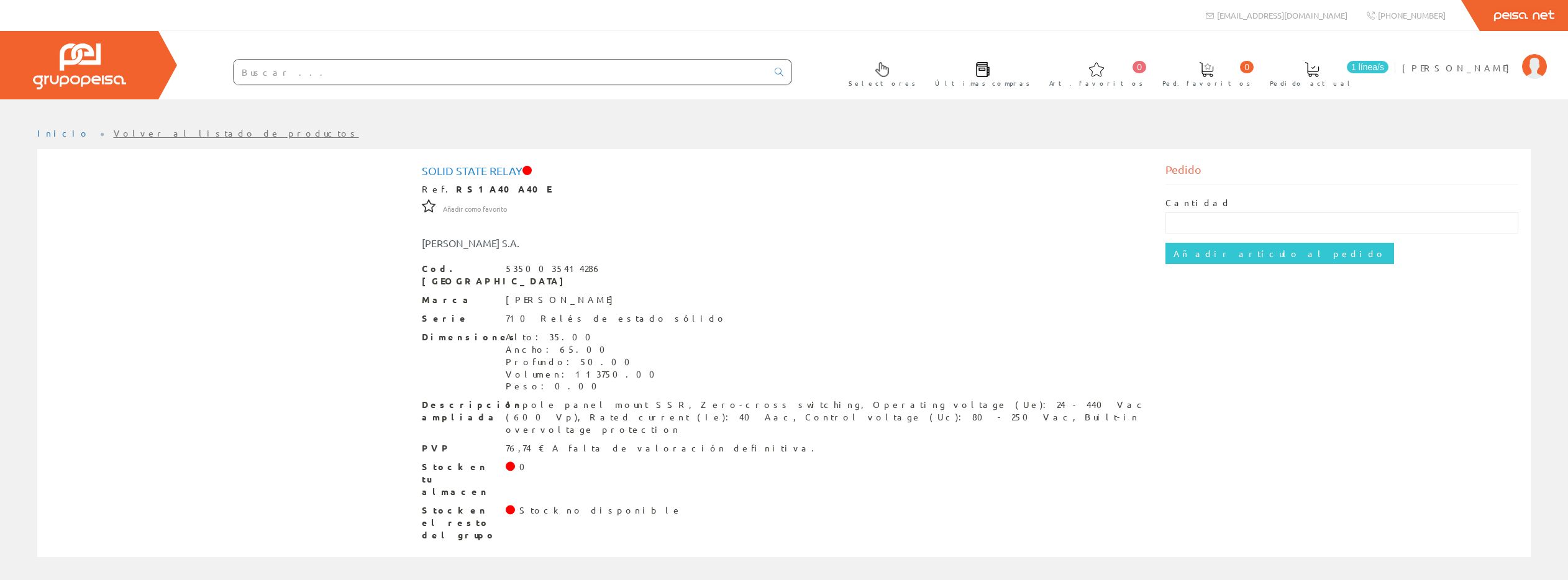
click at [258, 75] on input "text" at bounding box center [500, 72] width 534 height 25
paste input "Ref. 6201 FERM0809"
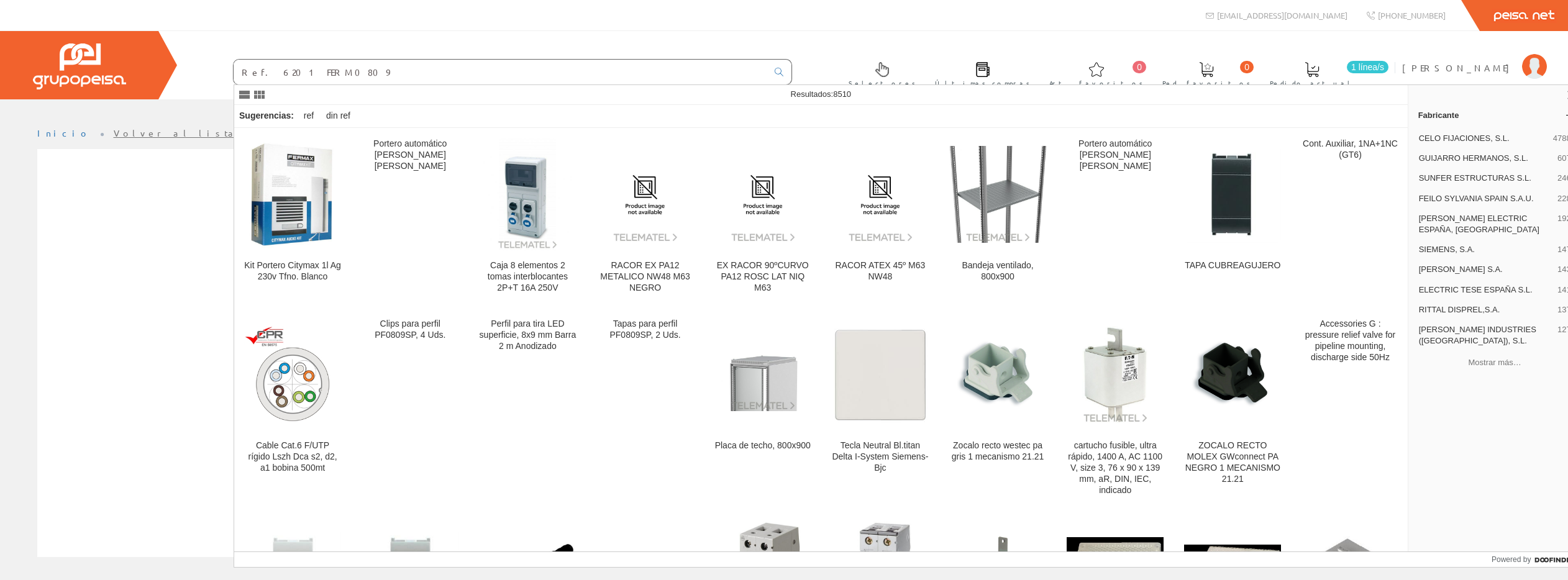
type input "Ref. 6201 FERM0809"
click at [289, 178] on img at bounding box center [292, 195] width 97 height 110
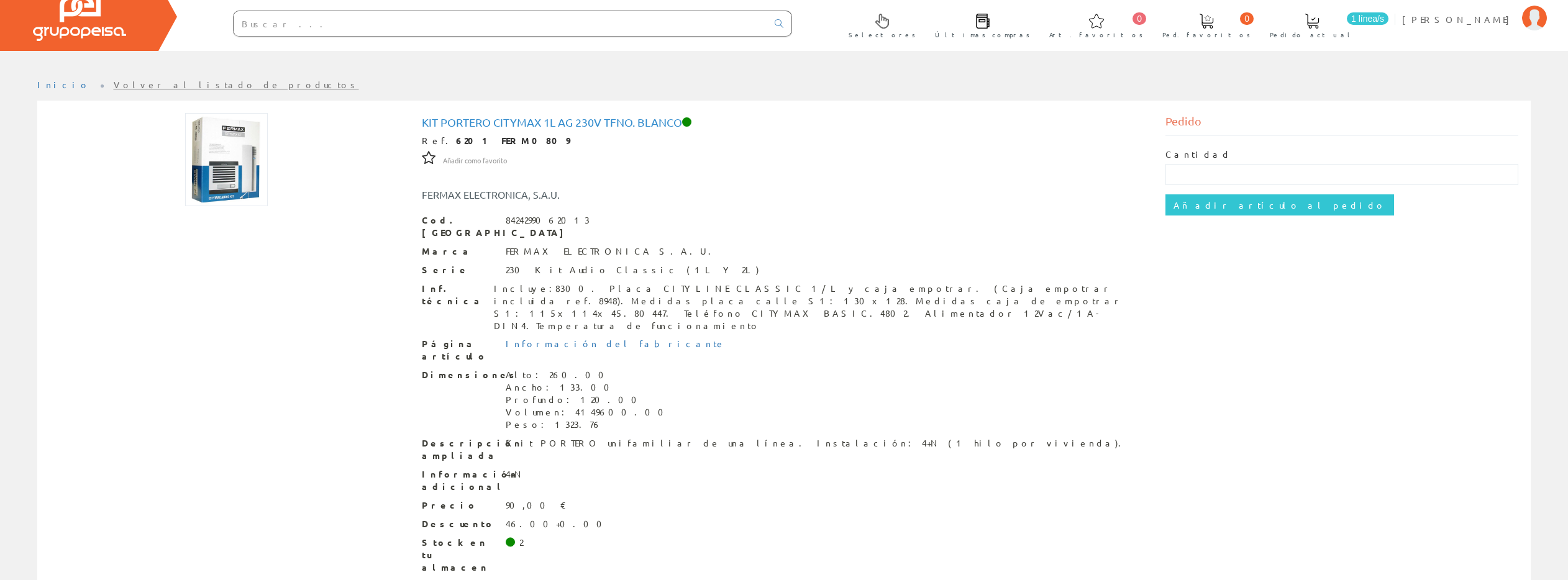
scroll to position [52, 0]
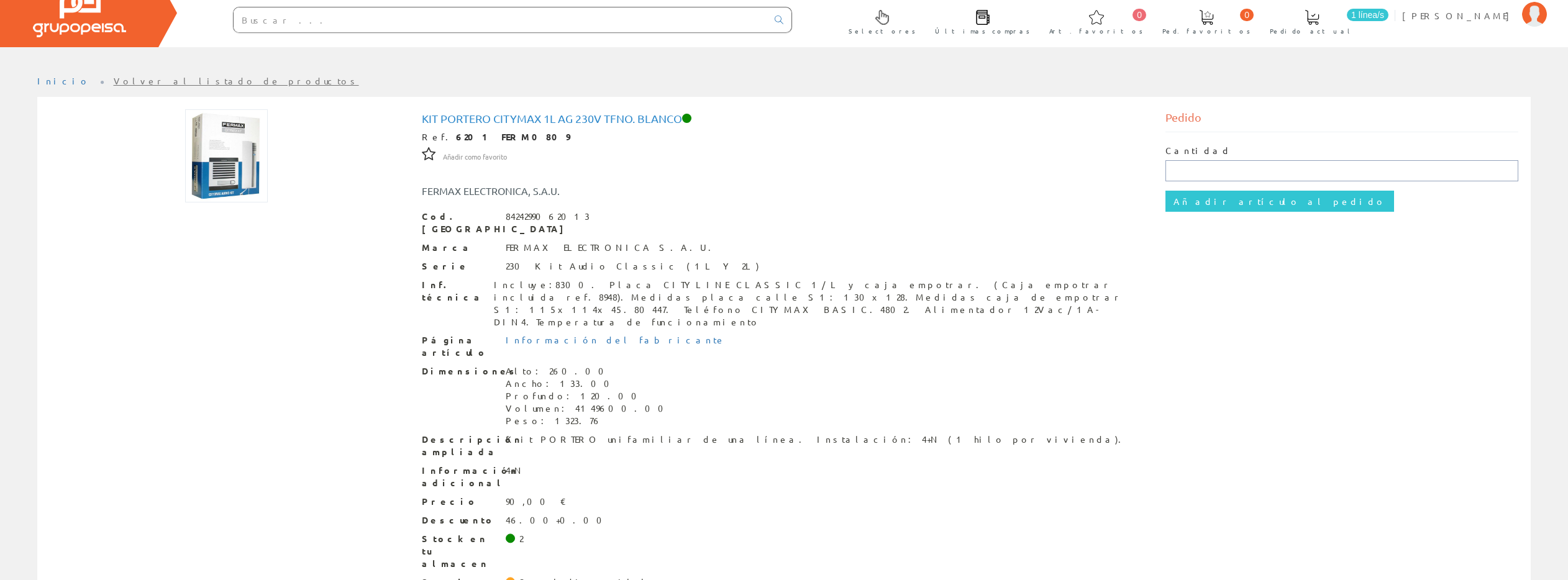
click at [1188, 171] on input "text" at bounding box center [1342, 171] width 353 height 21
type input "1"
click at [1236, 204] on input "Añadir artículo al pedido" at bounding box center [1280, 201] width 228 height 21
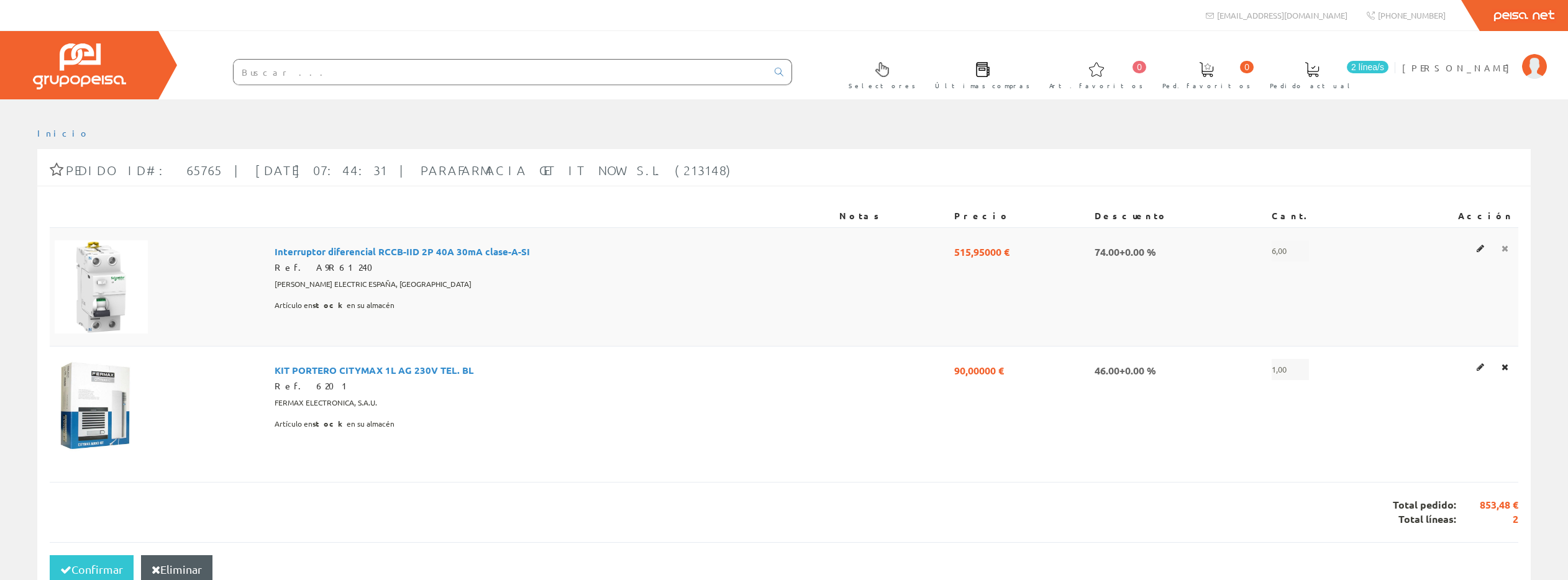
click at [1506, 246] on icon at bounding box center [1505, 248] width 7 height 9
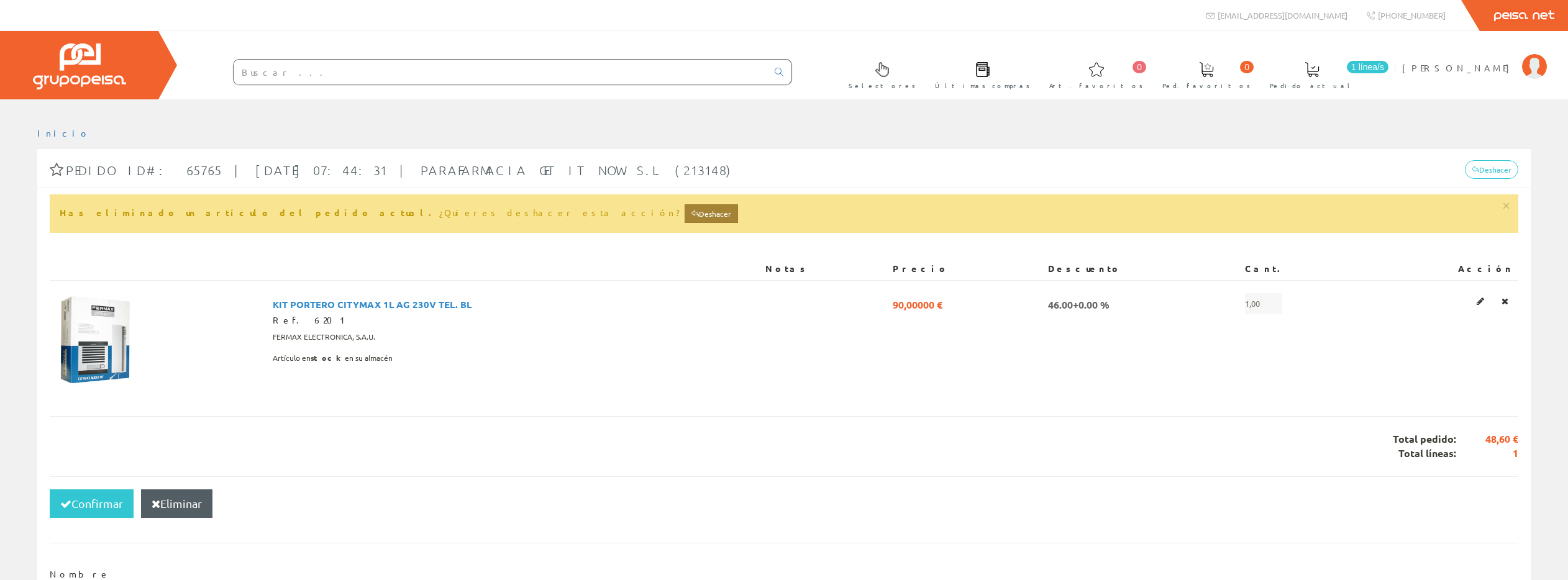
click at [685, 215] on link "Deshacer" at bounding box center [711, 213] width 54 height 19
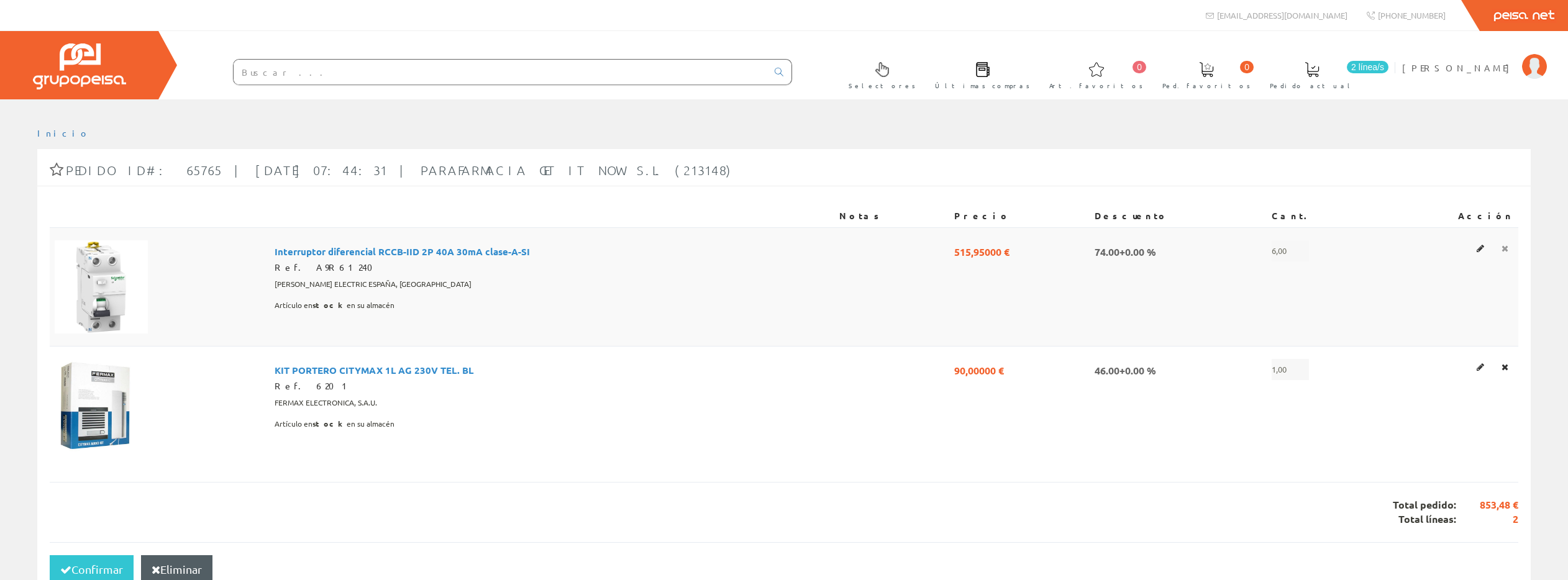
click at [1506, 248] on icon at bounding box center [1505, 248] width 7 height 9
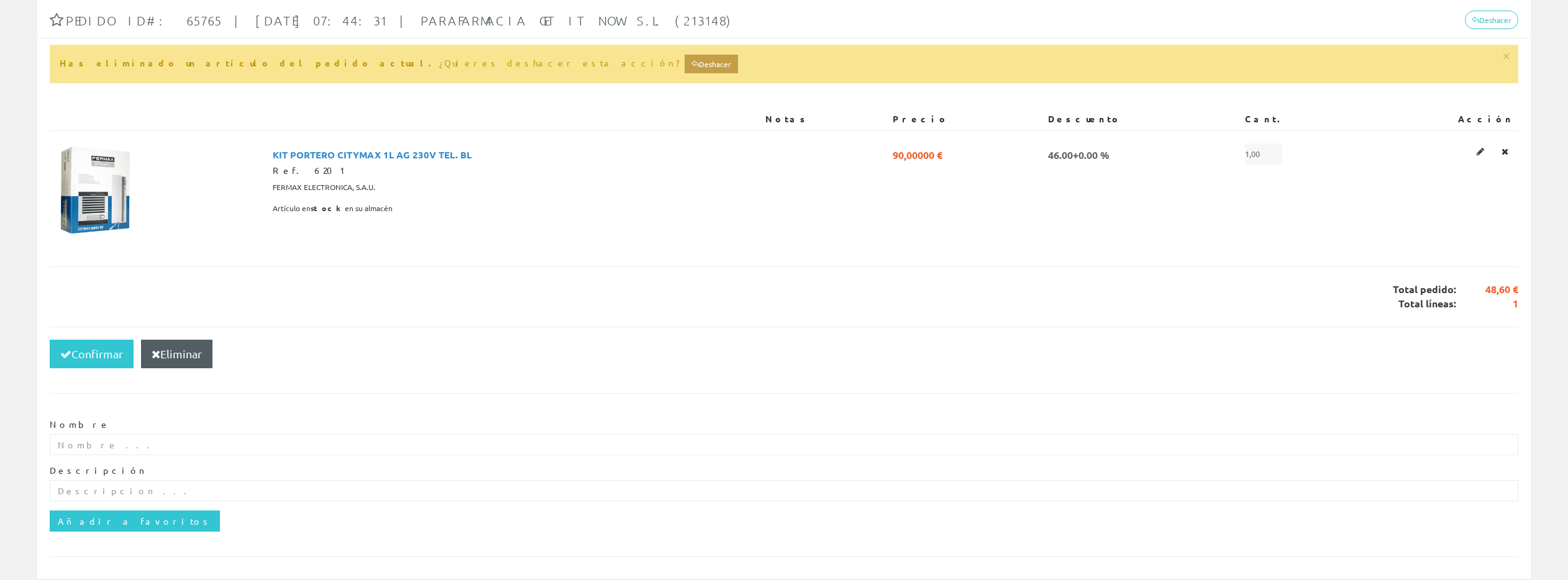
scroll to position [151, 0]
